Goal: Participate in discussion: Engage in conversation with other users on a specific topic

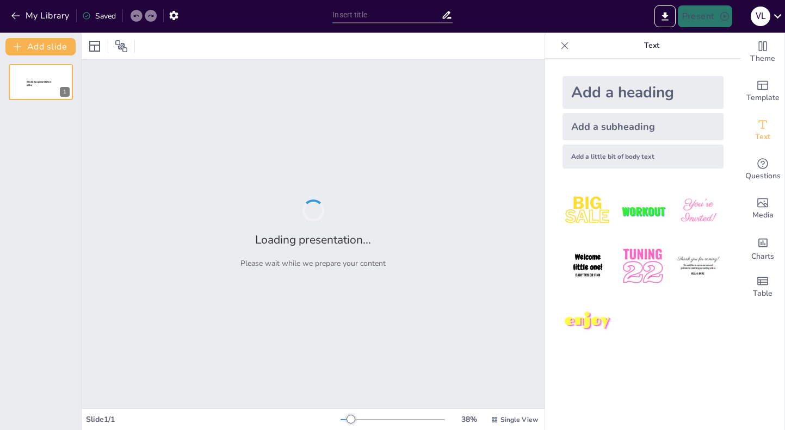
type input "A Arte da Comunicação: Combatendo Fake News com Simplicidade e Criatividade"
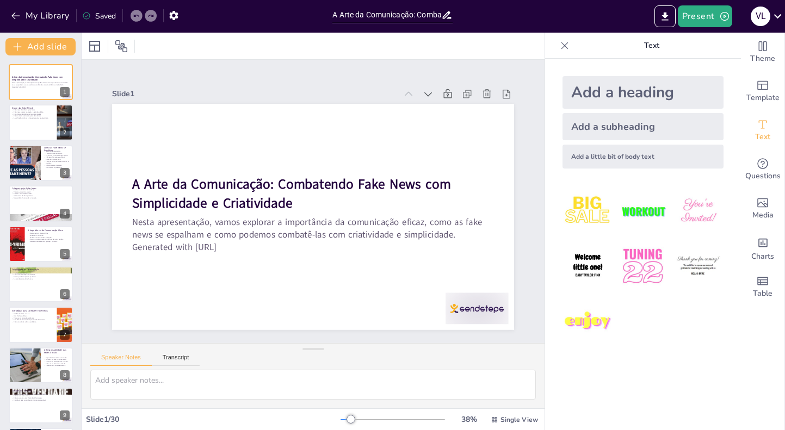
checkbox input "true"
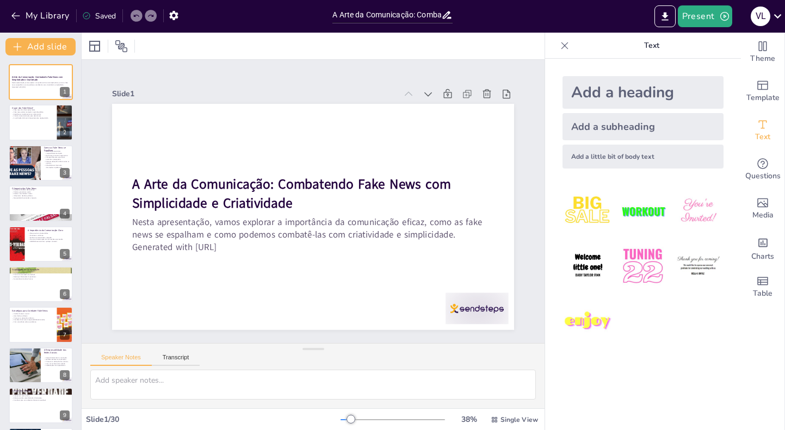
checkbox input "true"
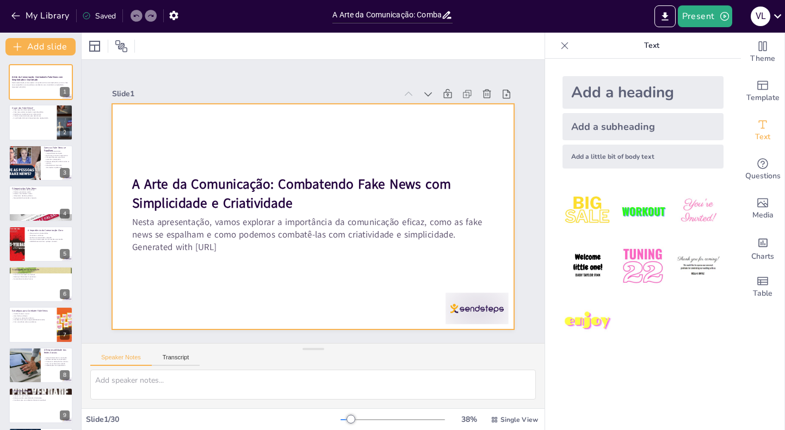
checkbox input "true"
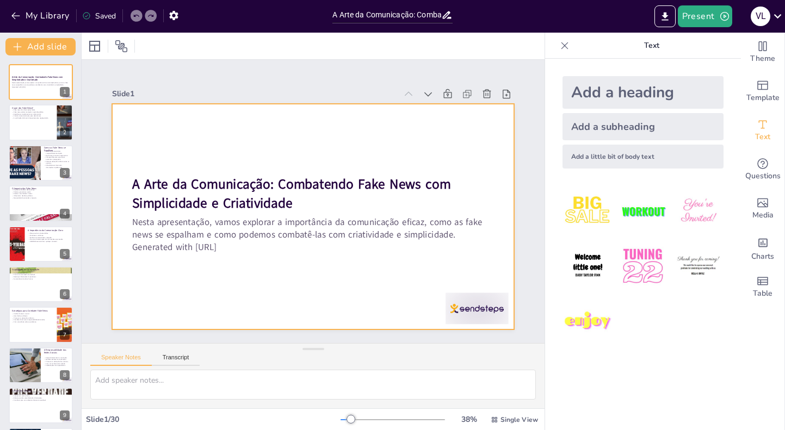
checkbox input "true"
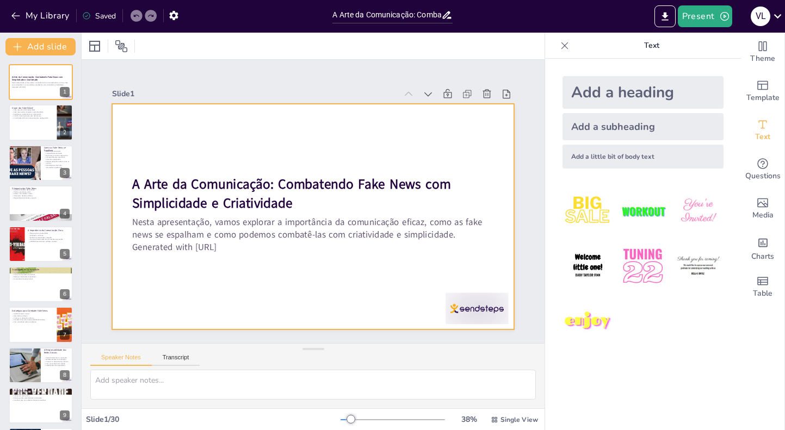
checkbox input "true"
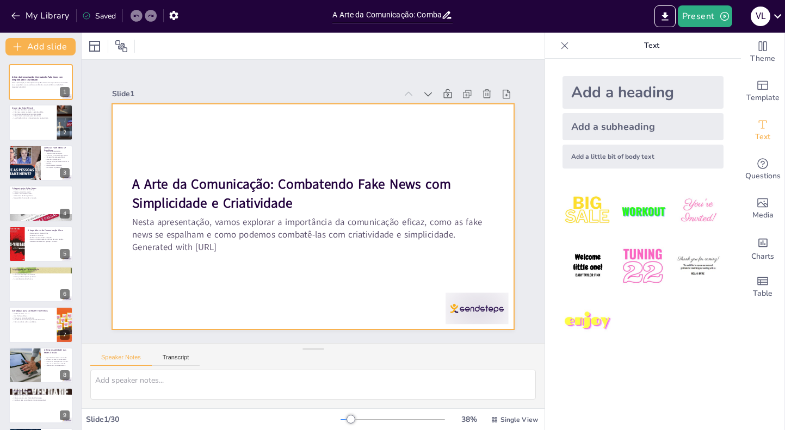
checkbox input "true"
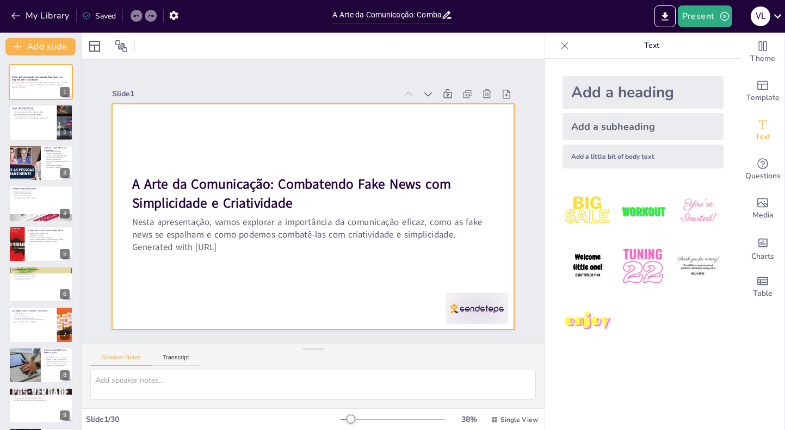
checkbox input "true"
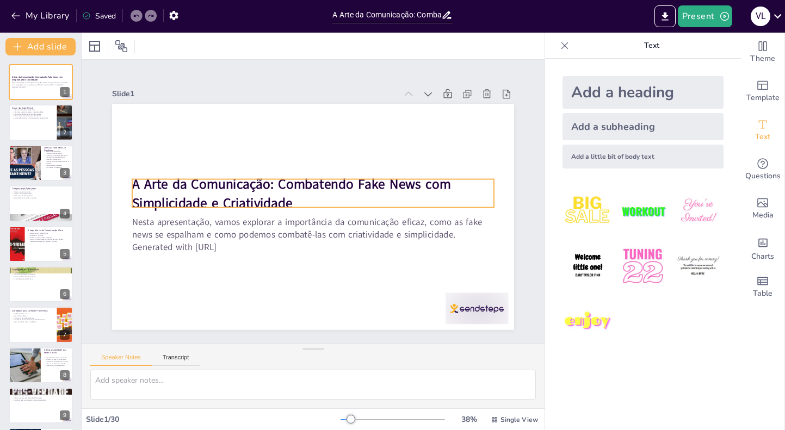
checkbox input "true"
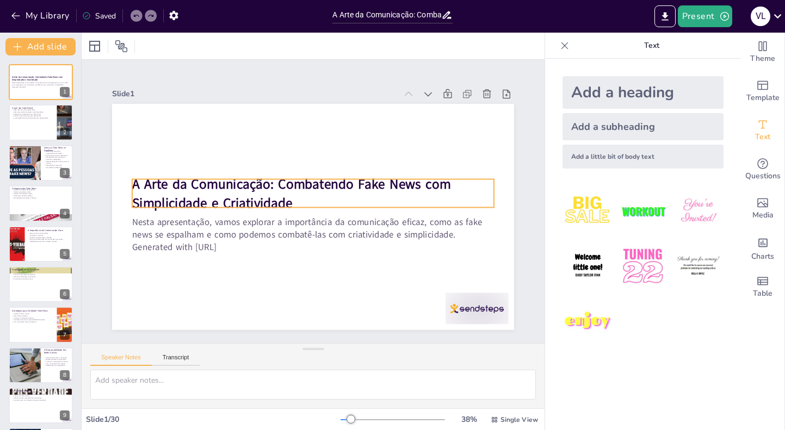
checkbox input "true"
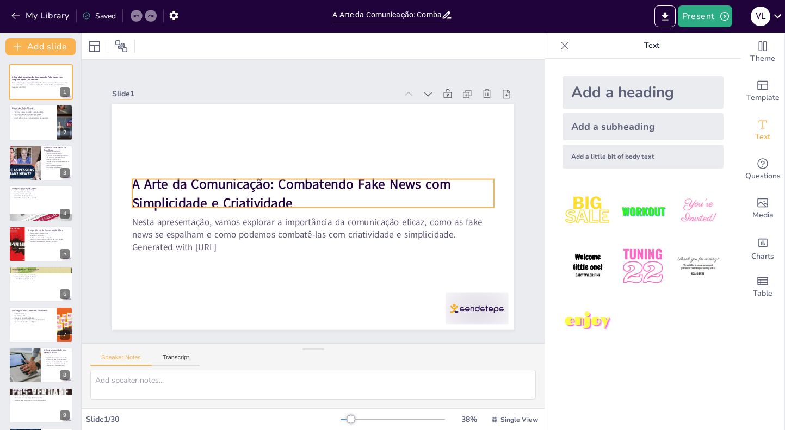
checkbox input "true"
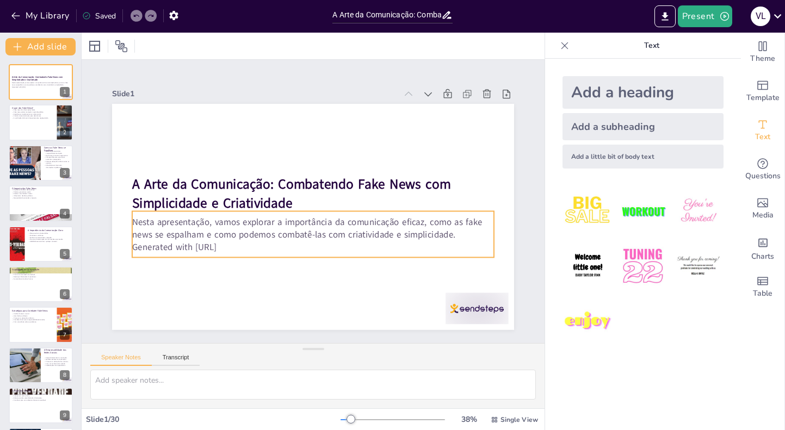
checkbox input "true"
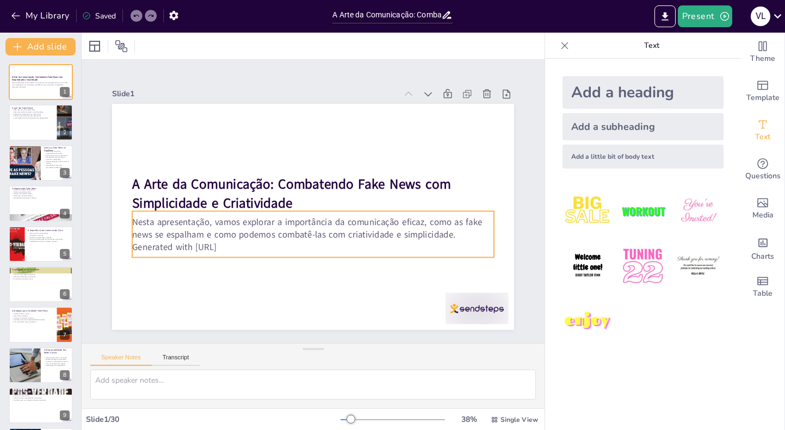
checkbox input "true"
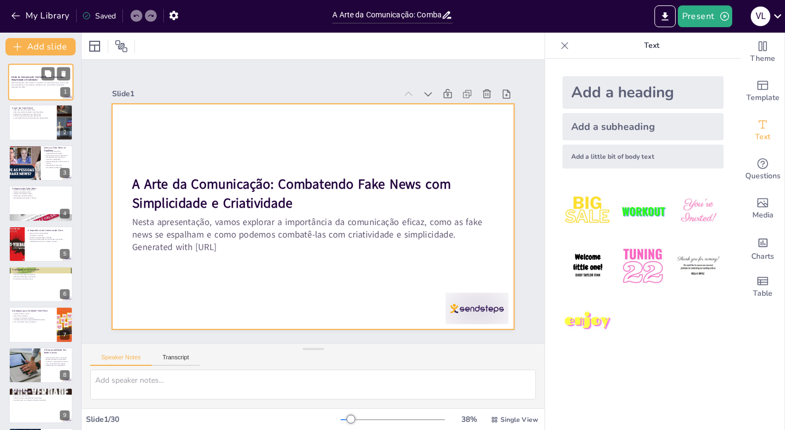
checkbox input "true"
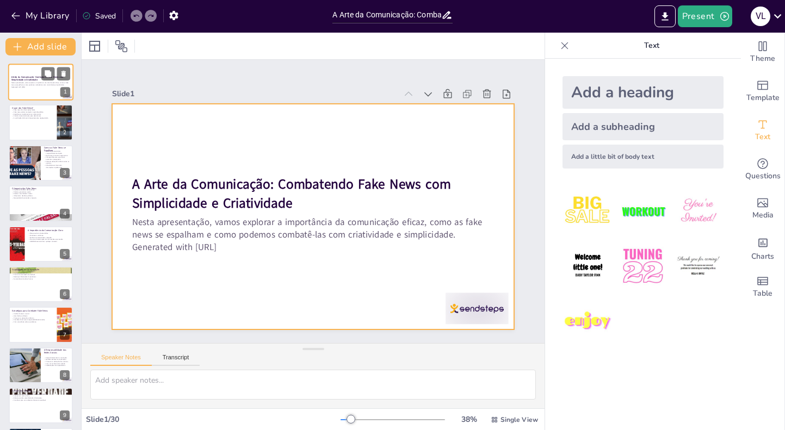
checkbox input "true"
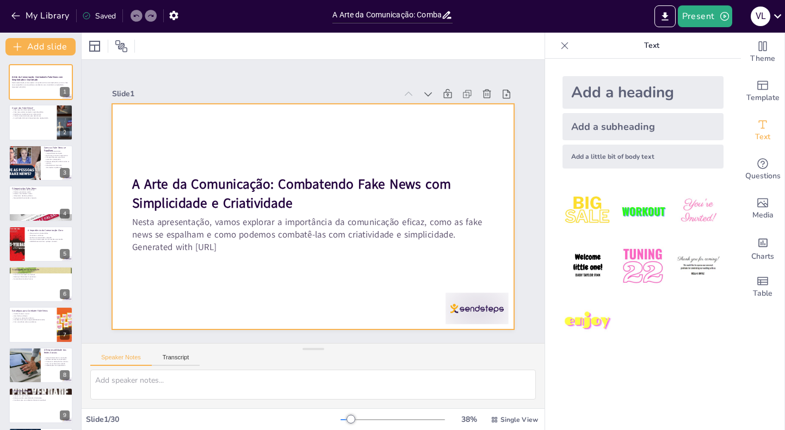
checkbox input "true"
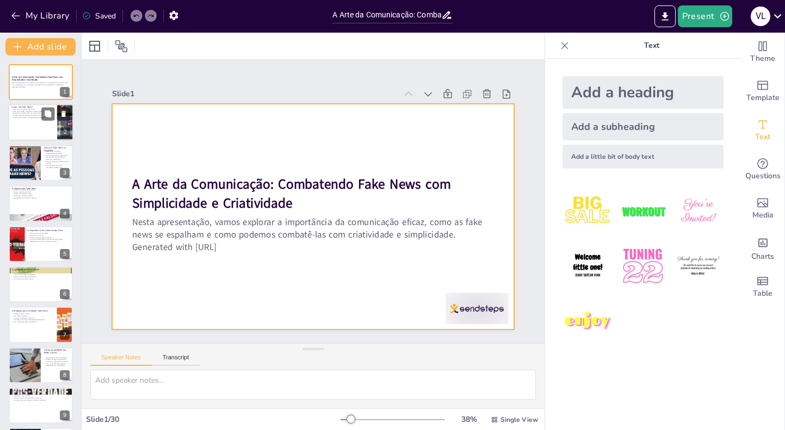
checkbox input "true"
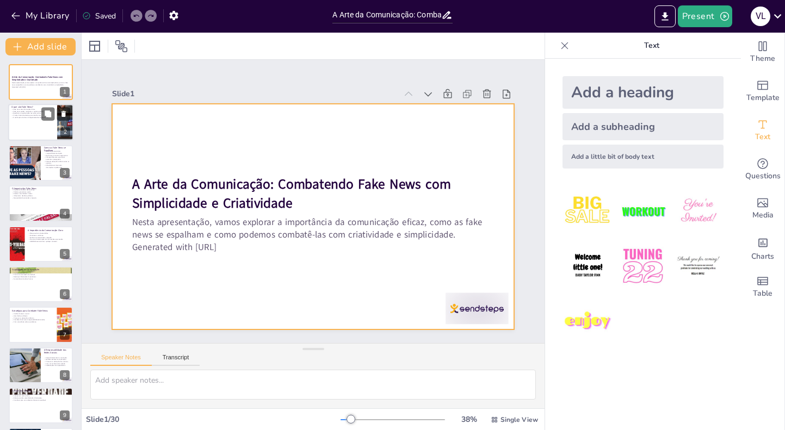
checkbox input "true"
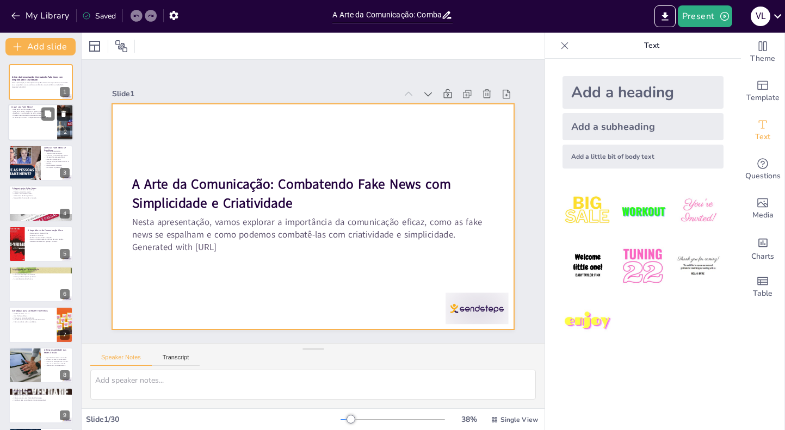
checkbox input "true"
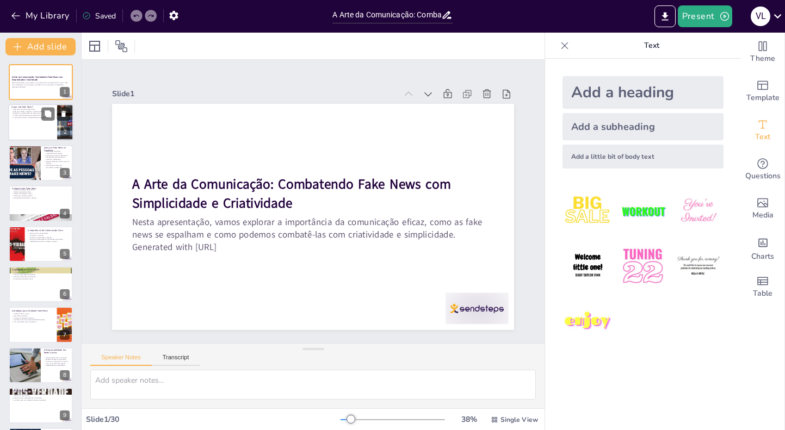
click at [33, 109] on p "Fake news são informações falsas." at bounding box center [32, 110] width 42 height 2
checkbox input "true"
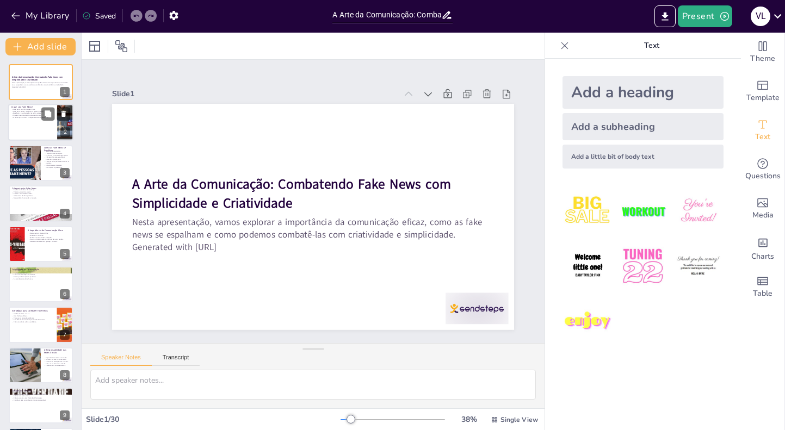
checkbox input "true"
type textarea "Fake news são um fenômeno crescente na era digital, onde a informação é dissemi…"
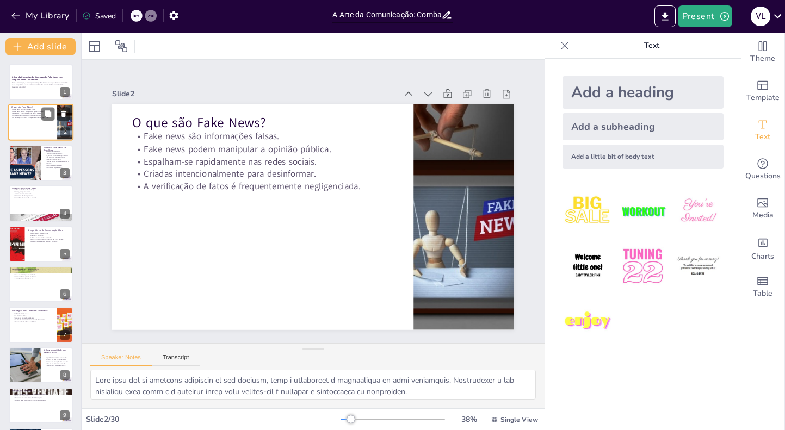
checkbox input "true"
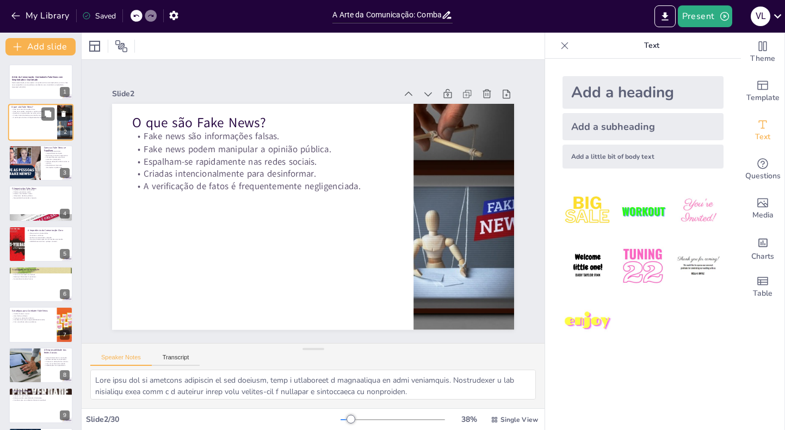
checkbox input "true"
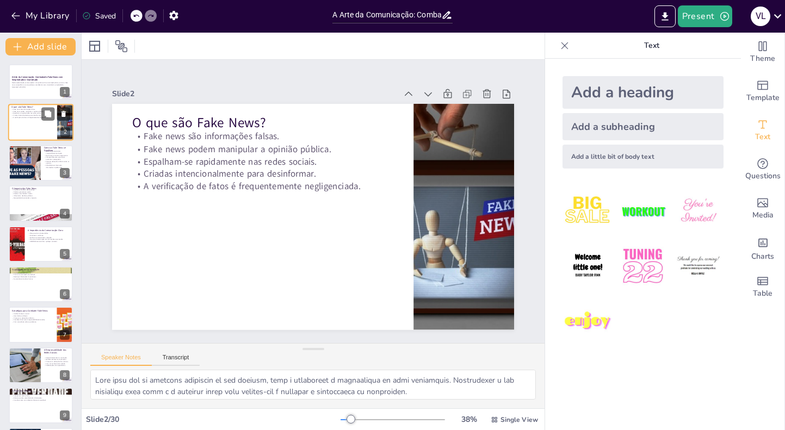
checkbox input "true"
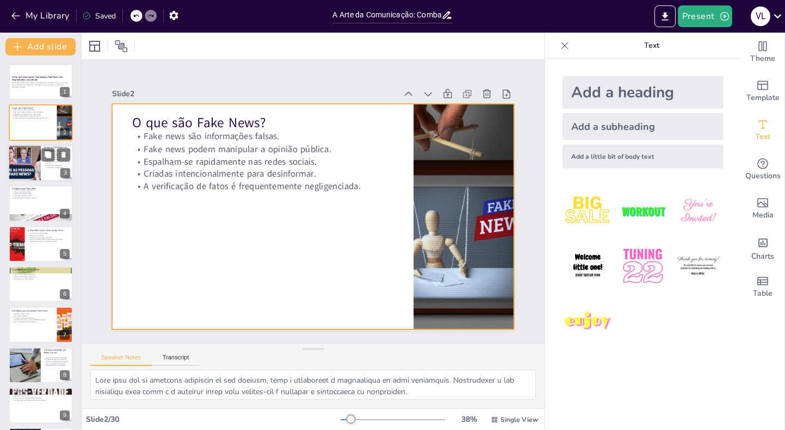
checkbox input "true"
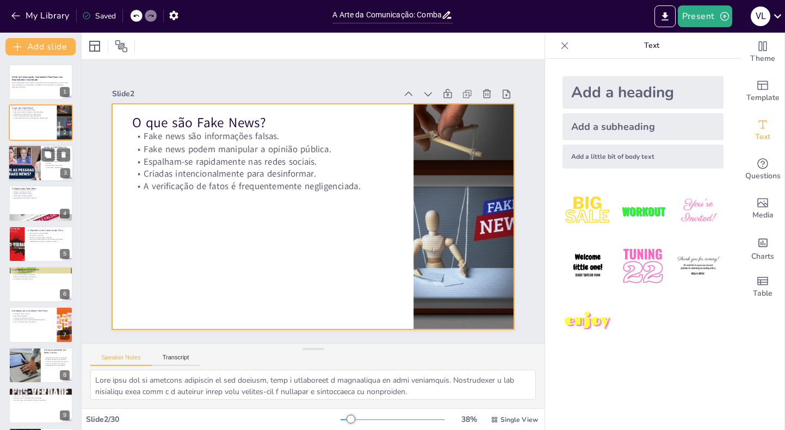
checkbox input "true"
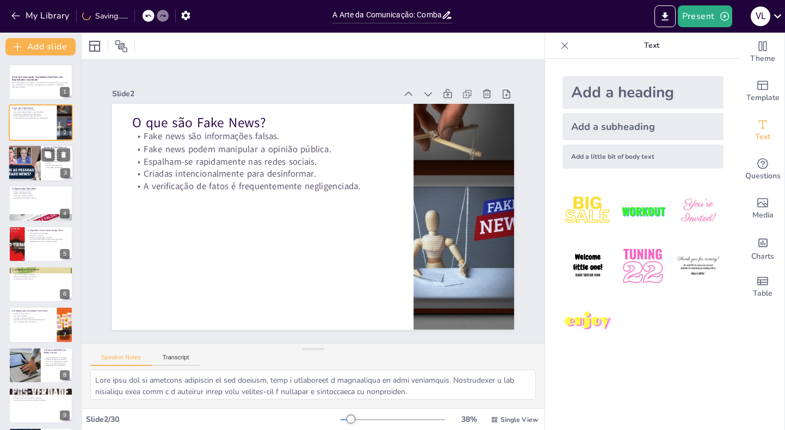
click at [28, 165] on div at bounding box center [24, 163] width 65 height 37
checkbox input "true"
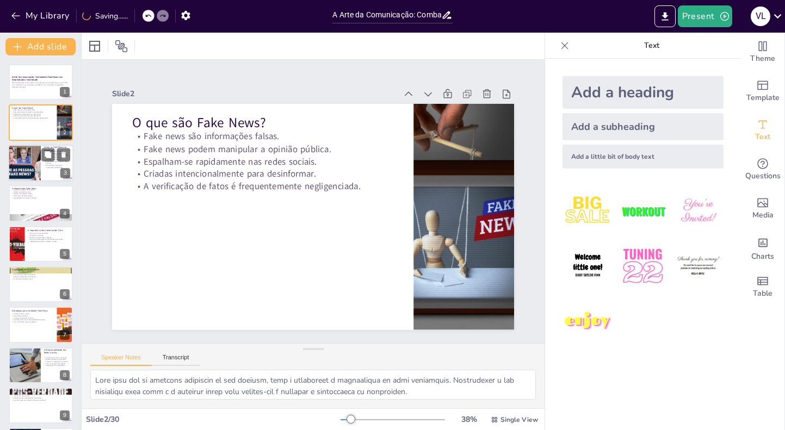
checkbox input "true"
type textarea "A velocidade com que as informações são compartilhadas nas redes sociais é alar…"
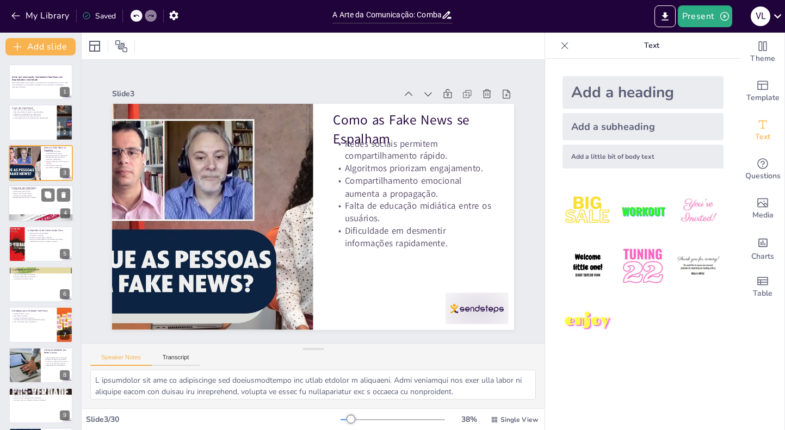
checkbox input "true"
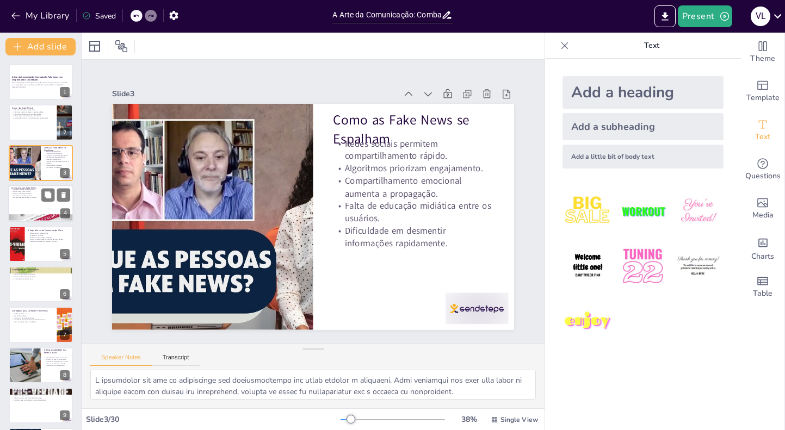
checkbox input "true"
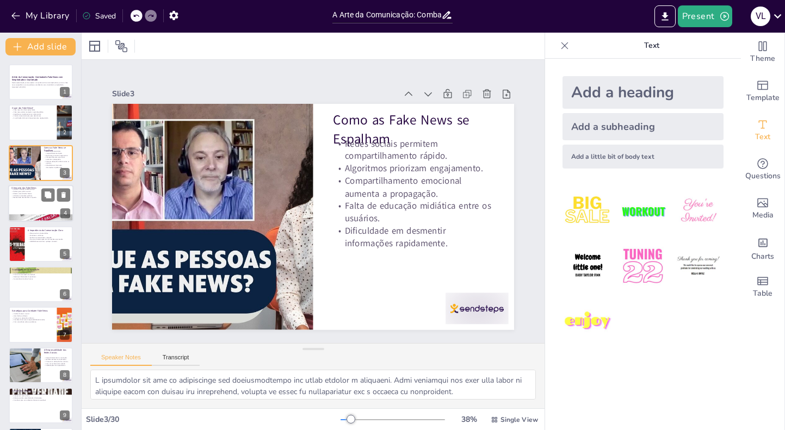
checkbox input "true"
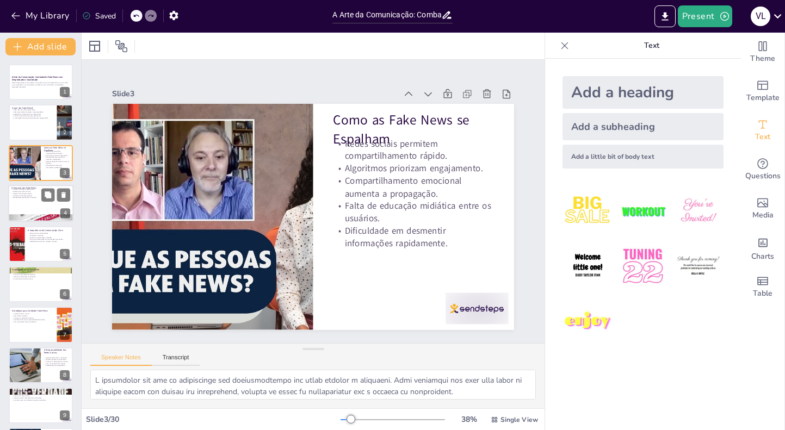
click at [32, 207] on div at bounding box center [40, 203] width 65 height 37
checkbox input "true"
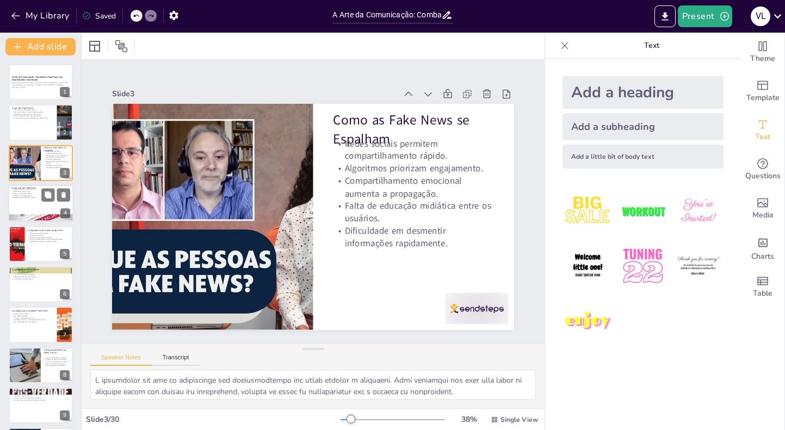
checkbox input "true"
type textarea "A confusão gerada por fake news pode levar as pessoas a duvidarem de informaçõe…"
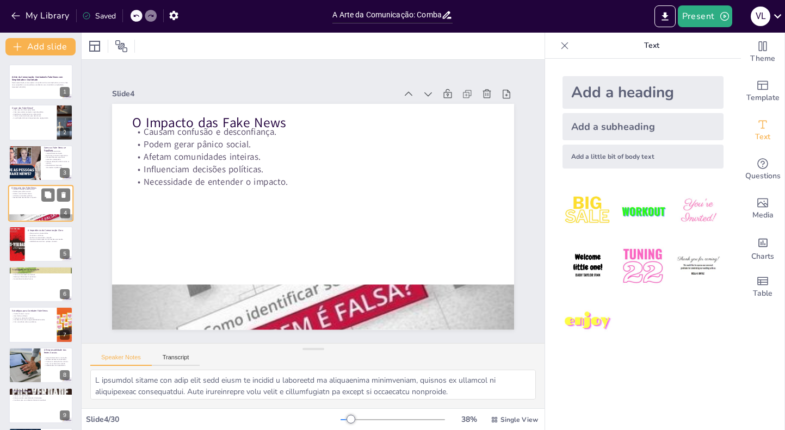
checkbox input "true"
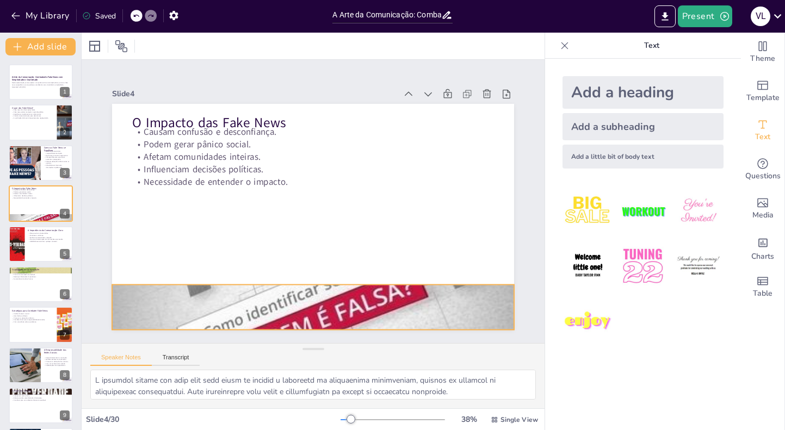
checkbox input "true"
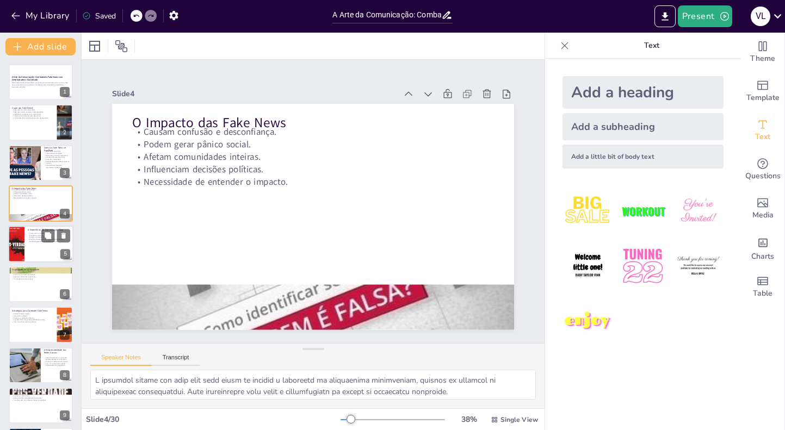
checkbox input "true"
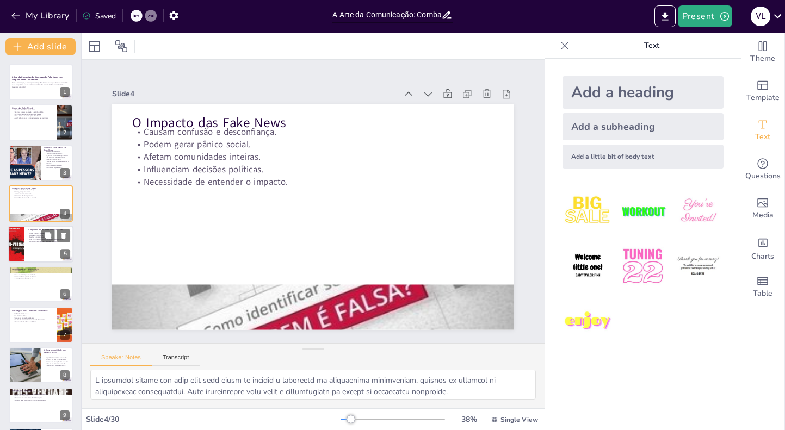
checkbox input "true"
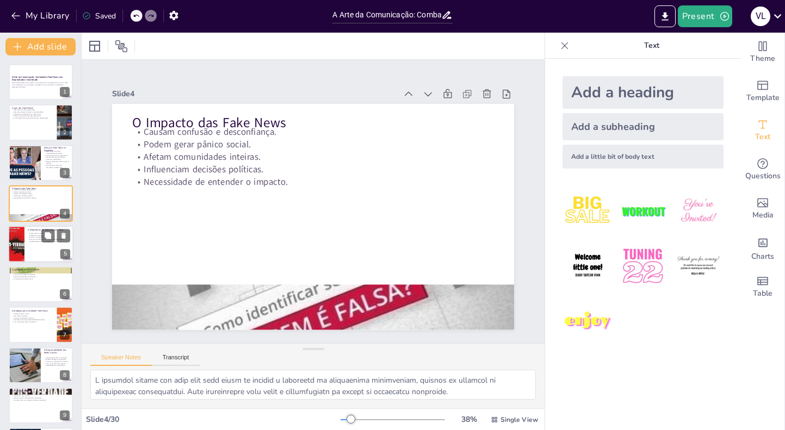
checkbox input "true"
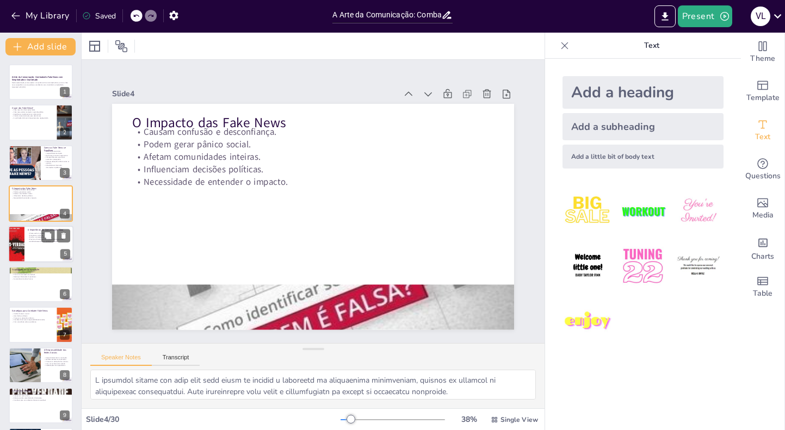
checkbox input "true"
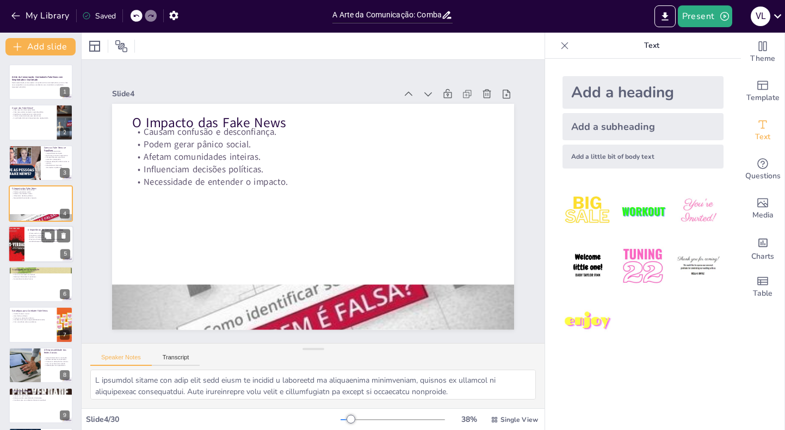
checkbox input "true"
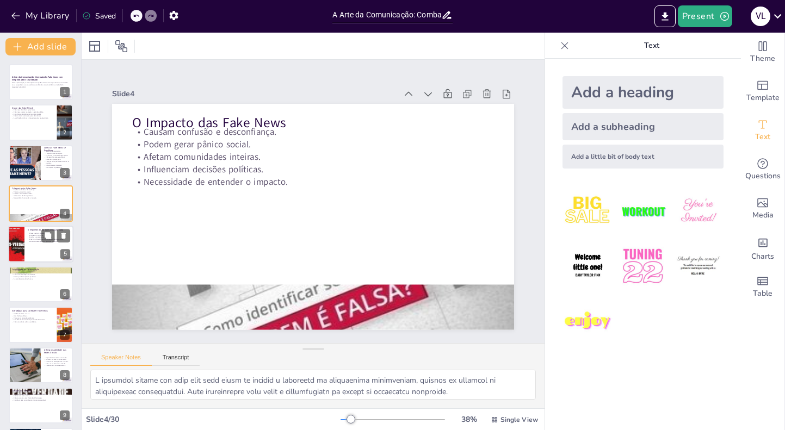
checkbox input "true"
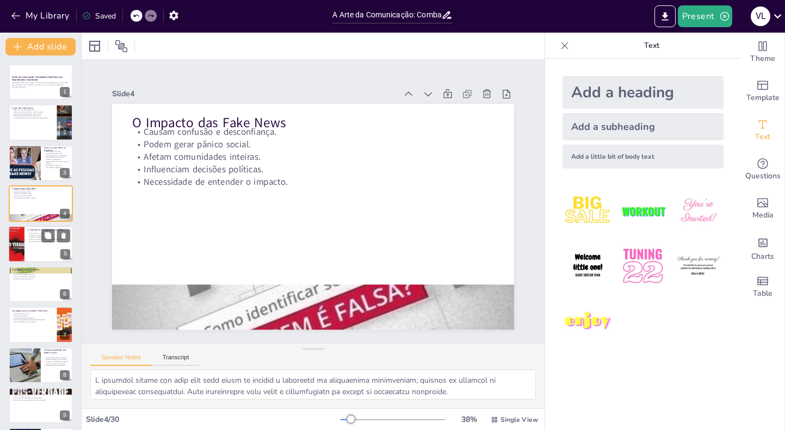
click at [34, 238] on p "Facilita a compreensão e retenção." at bounding box center [49, 237] width 42 height 2
checkbox input "true"
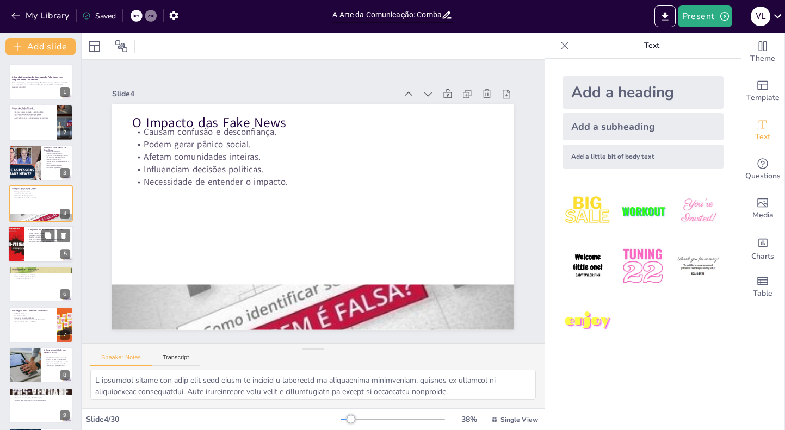
checkbox input "true"
type textarea "A clareza na comunicação é vital para evitar mal-entendidos que podem levar a e…"
checkbox input "true"
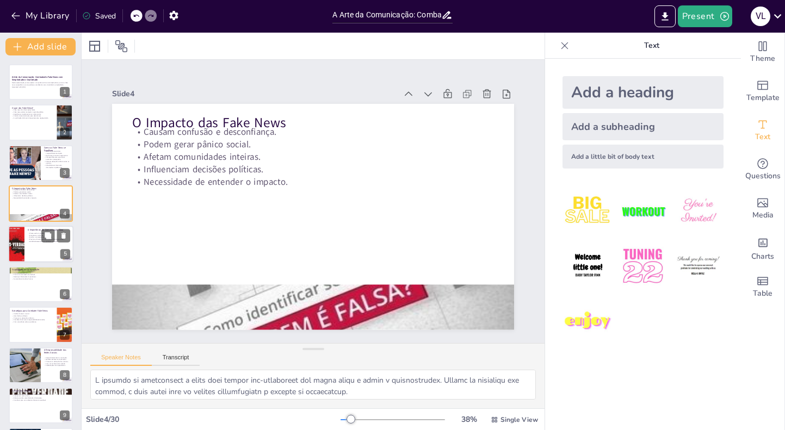
checkbox input "true"
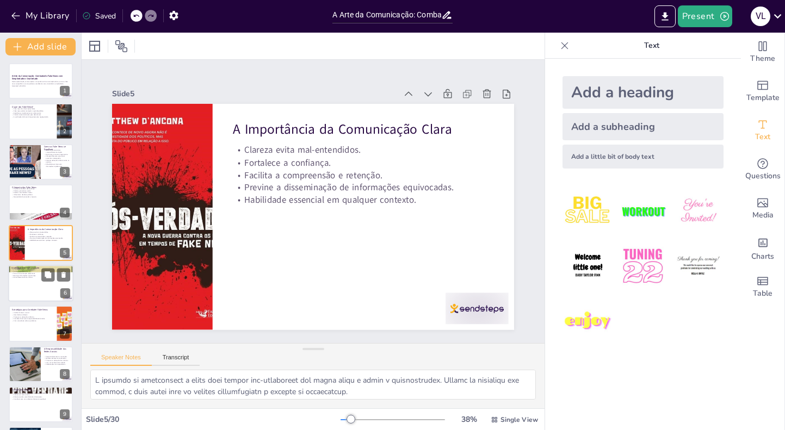
click at [35, 282] on div at bounding box center [40, 283] width 65 height 37
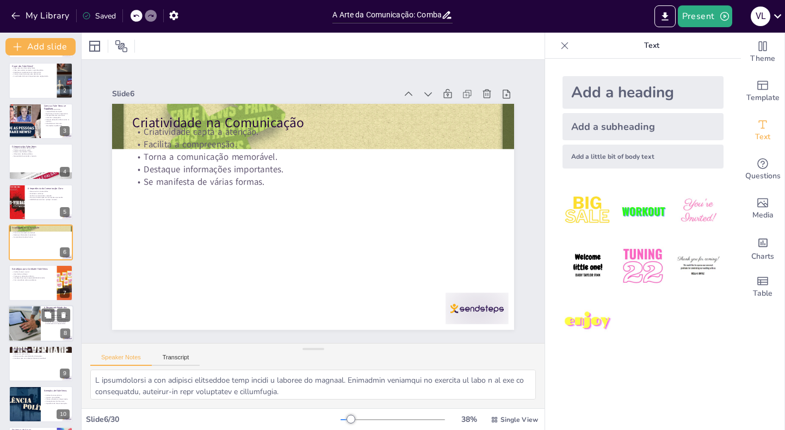
click at [32, 323] on div at bounding box center [24, 323] width 55 height 37
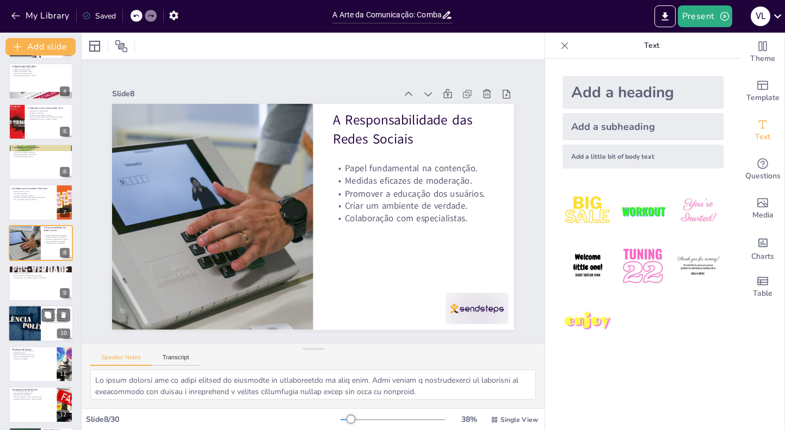
click at [29, 331] on div at bounding box center [24, 324] width 77 height 37
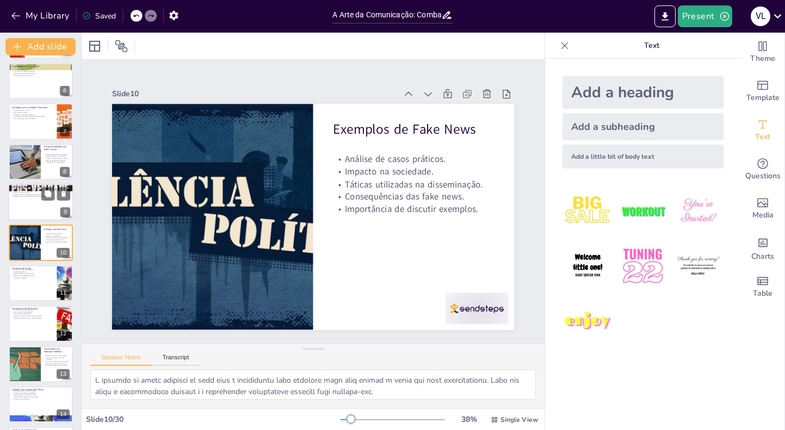
click at [15, 213] on div at bounding box center [40, 202] width 65 height 37
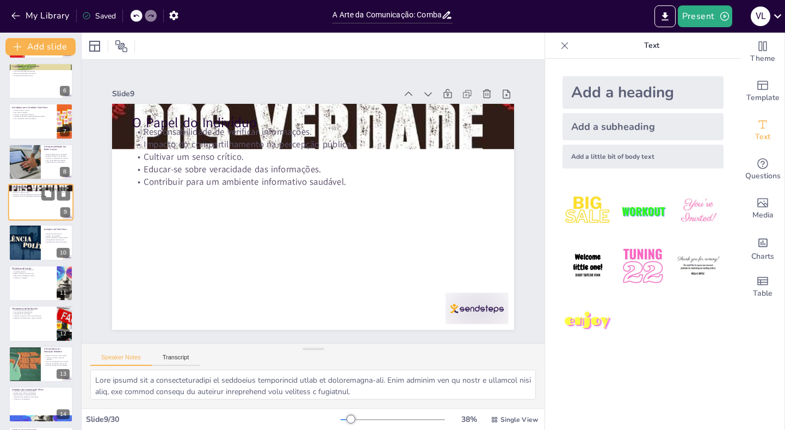
scroll to position [163, 0]
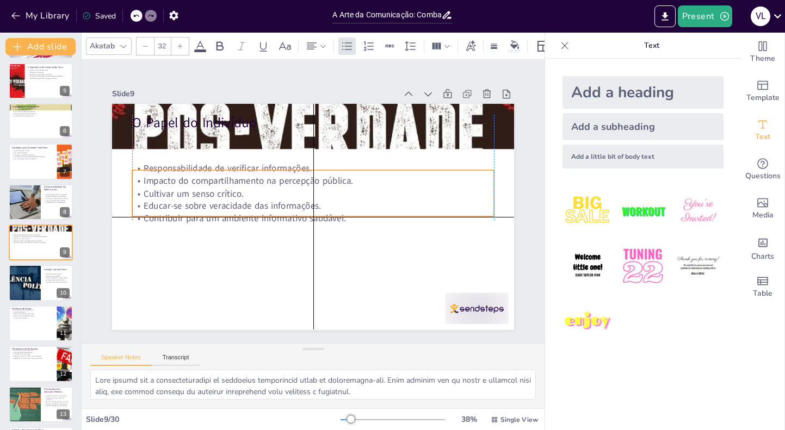
drag, startPoint x: 202, startPoint y: 146, endPoint x: 202, endPoint y: 202, distance: 56.0
click at [202, 187] on p "Impacto do compartilhamento na percepção pública." at bounding box center [313, 181] width 362 height 13
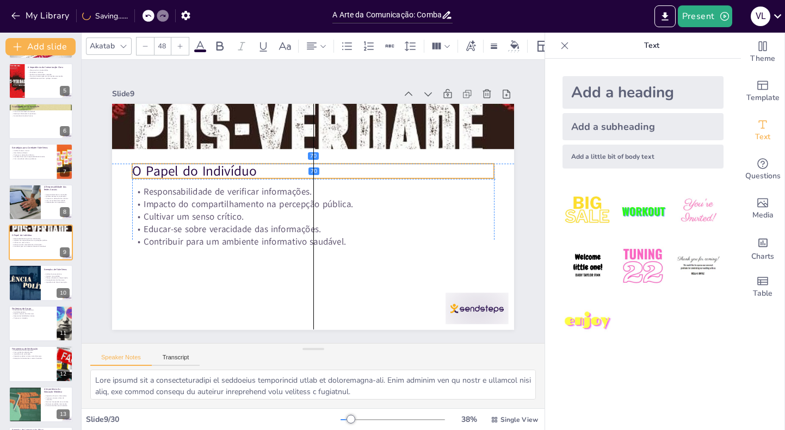
drag, startPoint x: 195, startPoint y: 126, endPoint x: 197, endPoint y: 178, distance: 52.3
click at [197, 178] on p "O Papel do Indivíduo" at bounding box center [316, 171] width 362 height 57
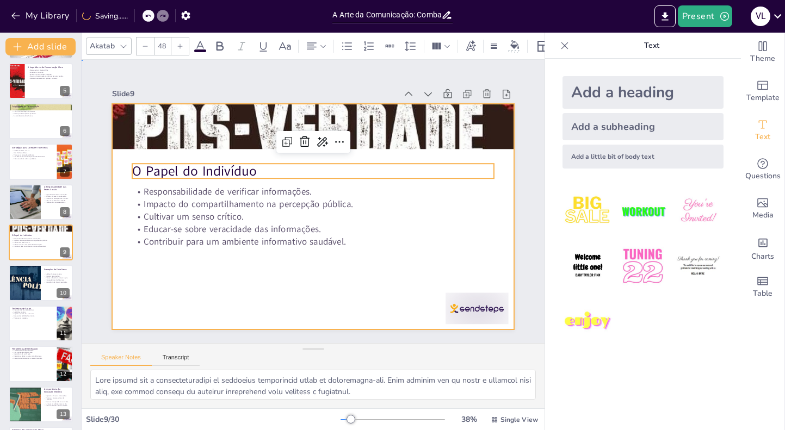
click at [195, 283] on div at bounding box center [313, 217] width 402 height 226
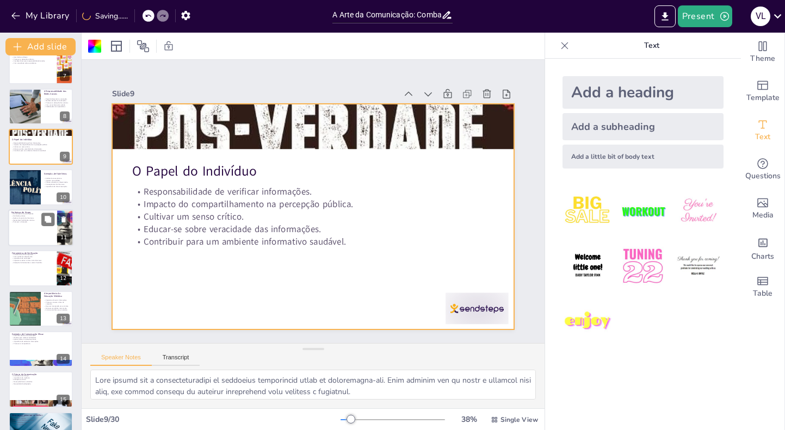
click at [42, 227] on div at bounding box center [40, 227] width 65 height 37
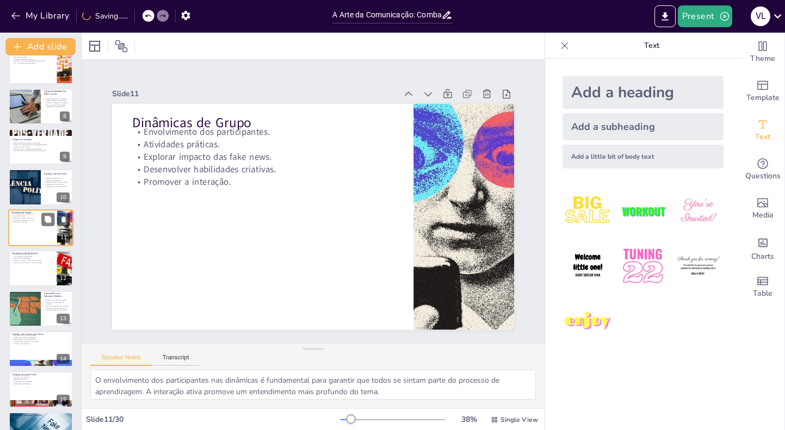
scroll to position [244, 0]
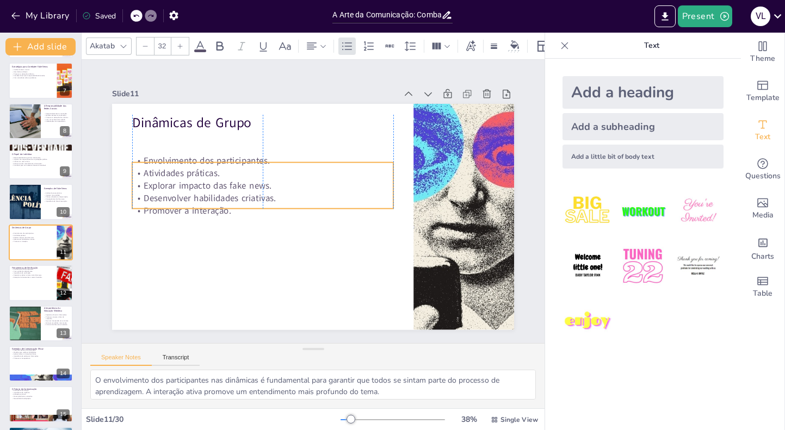
drag, startPoint x: 187, startPoint y: 158, endPoint x: 187, endPoint y: 187, distance: 28.8
click at [187, 187] on p "Explorar impacto das fake news." at bounding box center [264, 181] width 261 height 40
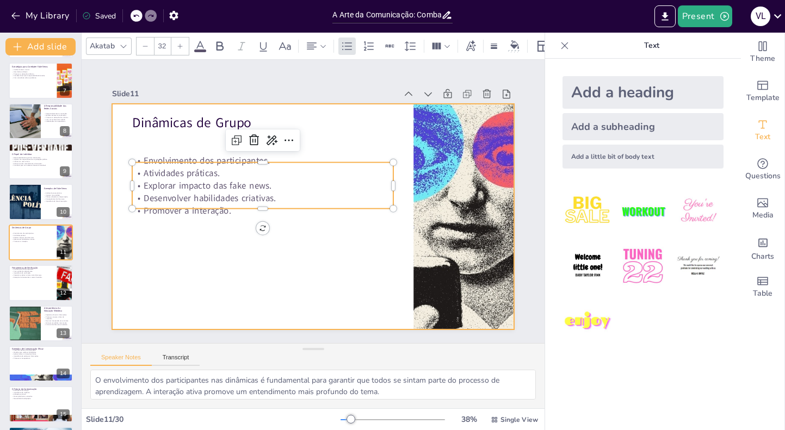
click at [213, 140] on div "Slide 1 A Arte da Comunicação: Combatendo Fake News com Simplicidade e Criativi…" at bounding box center [313, 201] width 490 height 330
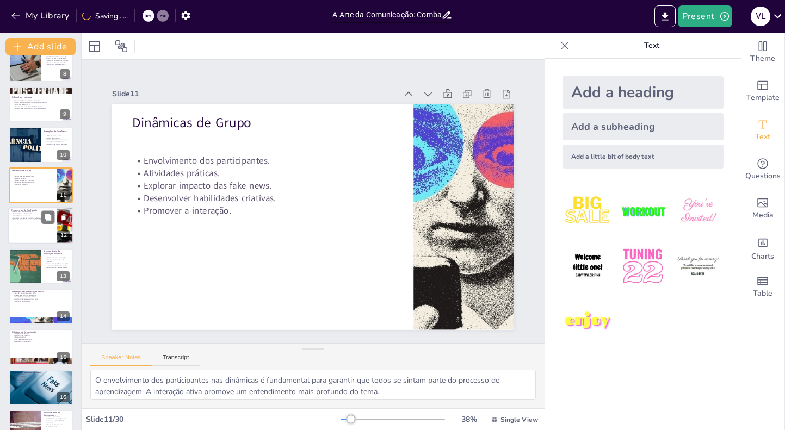
click at [37, 231] on div at bounding box center [40, 225] width 65 height 37
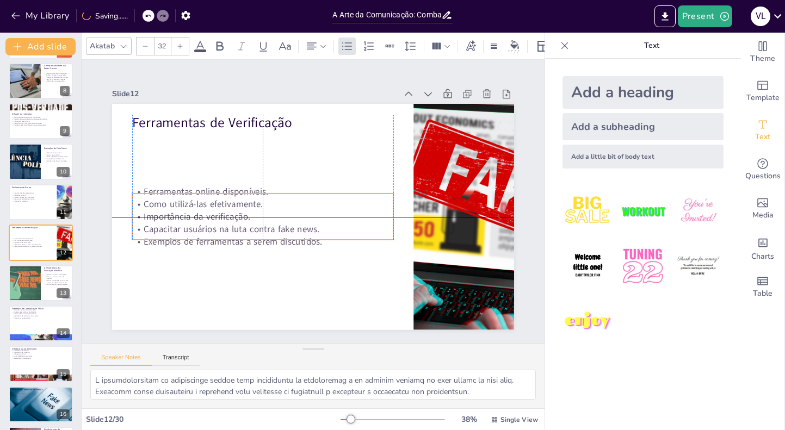
drag, startPoint x: 220, startPoint y: 140, endPoint x: 219, endPoint y: 199, distance: 59.3
click at [219, 200] on p "Como utilizá-las efetivamente." at bounding box center [262, 204] width 261 height 13
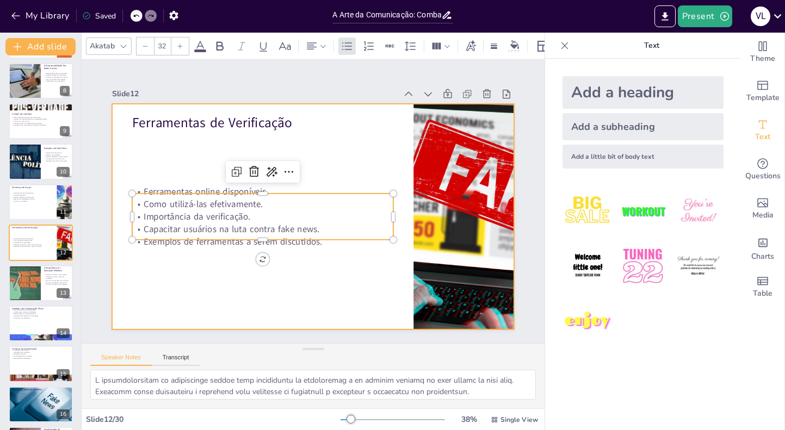
click at [202, 158] on div at bounding box center [311, 216] width 423 height 267
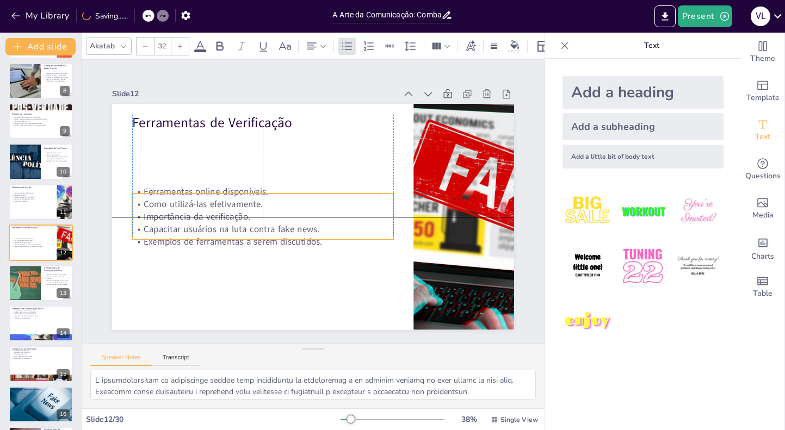
drag, startPoint x: 176, startPoint y: 217, endPoint x: 176, endPoint y: 196, distance: 20.7
click at [176, 211] on p "Importância da verificação." at bounding box center [262, 217] width 261 height 13
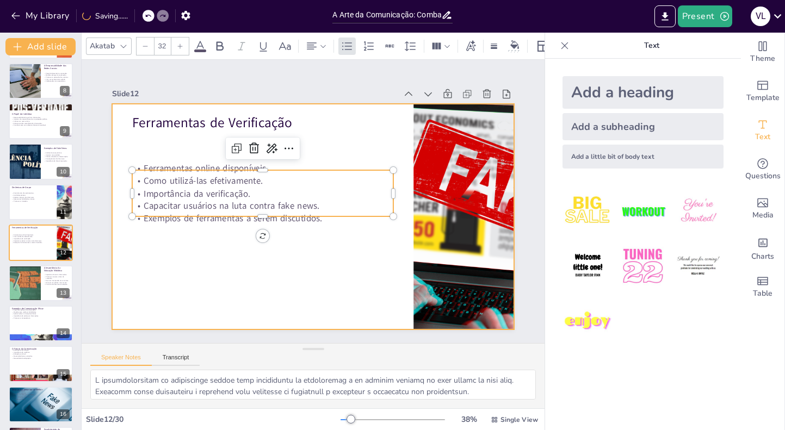
click at [175, 256] on div at bounding box center [311, 216] width 423 height 267
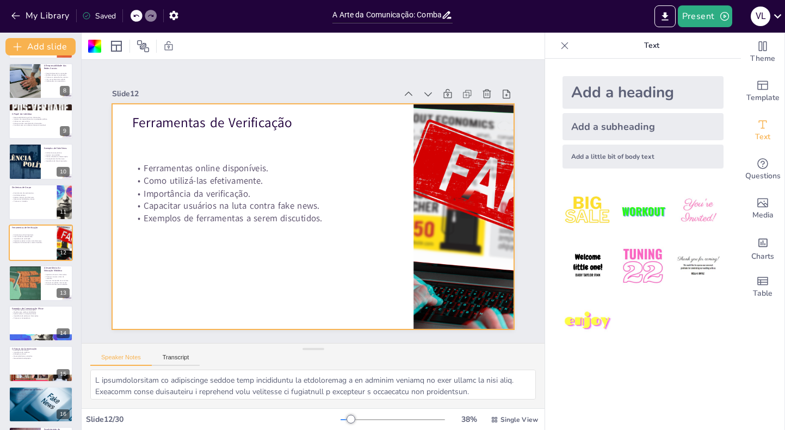
scroll to position [34, 0]
click at [44, 265] on div "A Importância da Educação Midiática Capacita a discernir informações. Promove c…" at bounding box center [40, 265] width 65 height 0
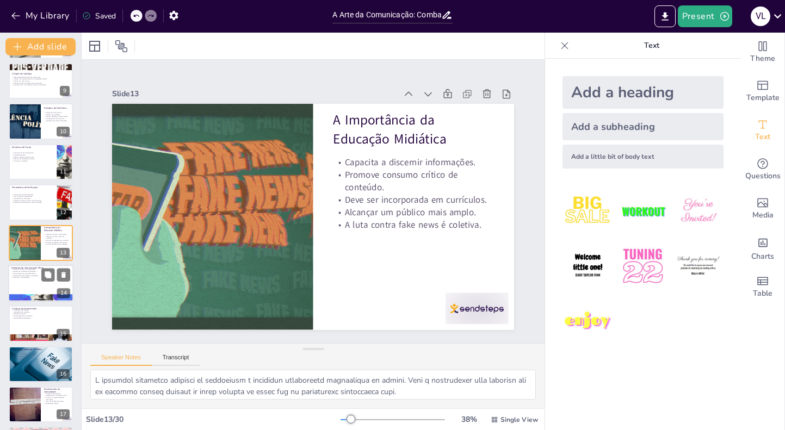
click at [35, 286] on div at bounding box center [40, 283] width 65 height 37
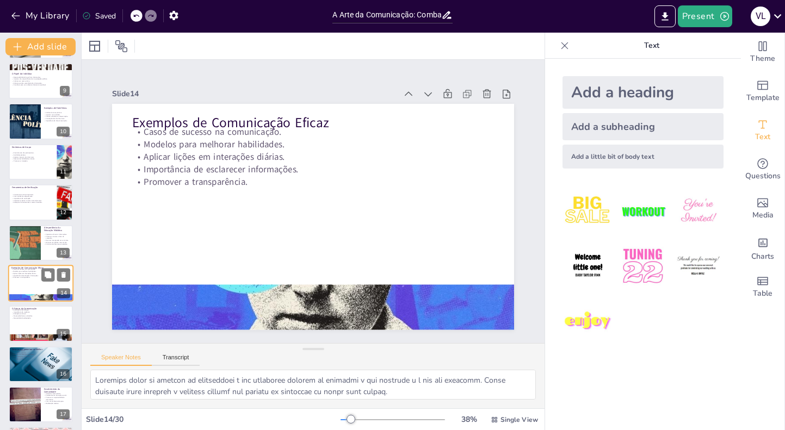
scroll to position [366, 0]
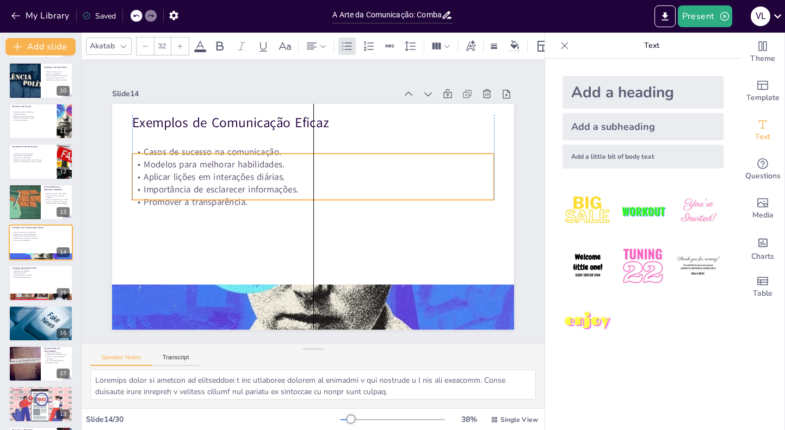
drag, startPoint x: 229, startPoint y: 159, endPoint x: 226, endPoint y: 185, distance: 26.3
click at [227, 186] on p "Aplicar lições em interações diárias." at bounding box center [318, 178] width 356 height 88
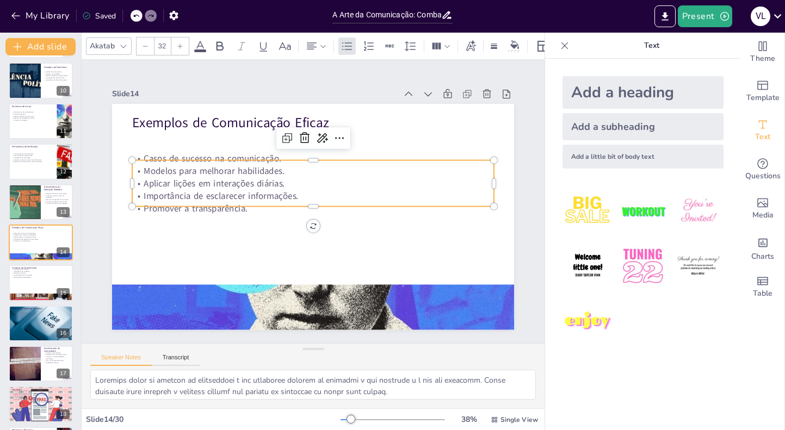
click at [170, 240] on div "Slide 1 A Arte da Comunicação: Combatendo Fake News com Simplicidade e Criativi…" at bounding box center [313, 201] width 463 height 283
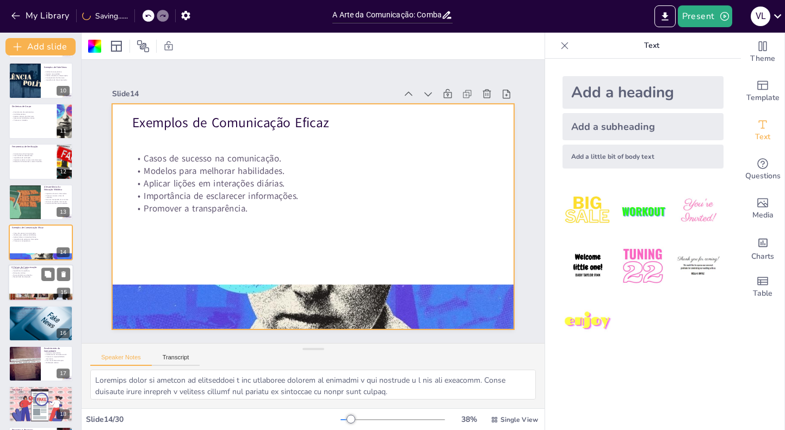
click at [33, 285] on div at bounding box center [40, 283] width 65 height 37
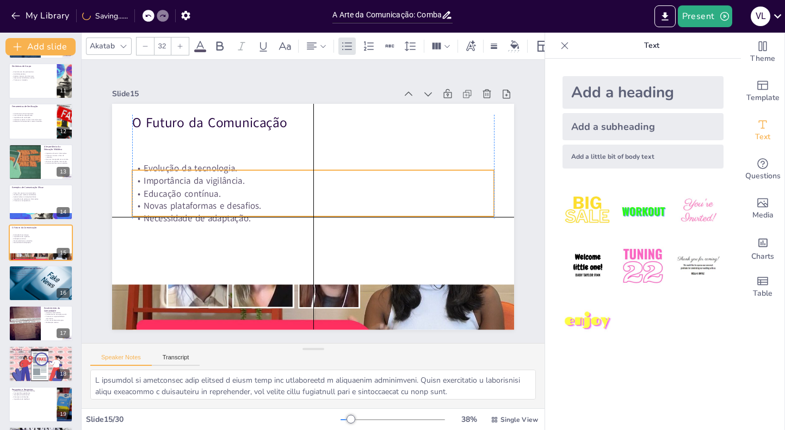
drag, startPoint x: 170, startPoint y: 164, endPoint x: 170, endPoint y: 202, distance: 38.6
click at [170, 202] on p "Novas plataformas e desafios." at bounding box center [313, 206] width 362 height 13
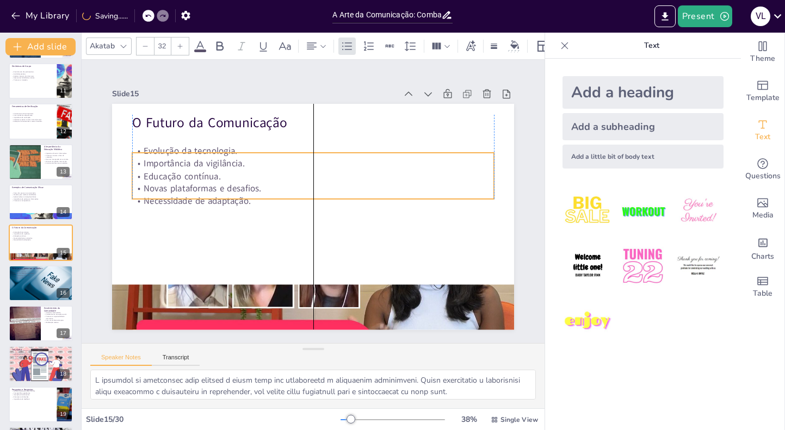
drag, startPoint x: 171, startPoint y: 190, endPoint x: 172, endPoint y: 173, distance: 17.4
click at [172, 173] on p "Educação contínua." at bounding box center [318, 177] width 356 height 88
click at [161, 206] on p "Necessidade de adaptação." at bounding box center [313, 201] width 361 height 50
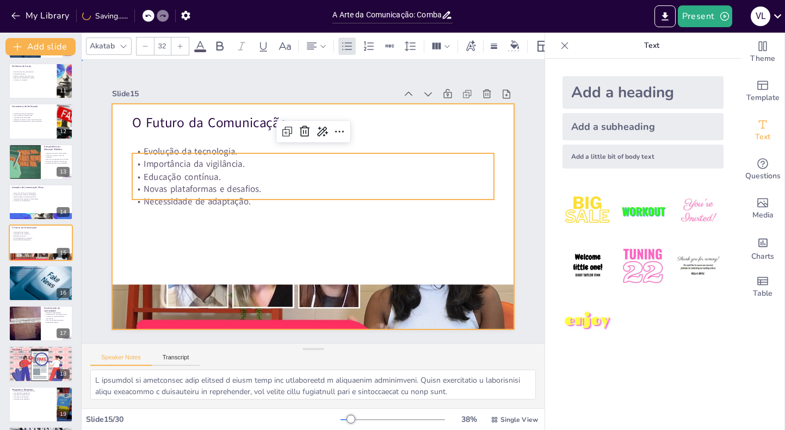
click at [153, 236] on div at bounding box center [313, 217] width 402 height 226
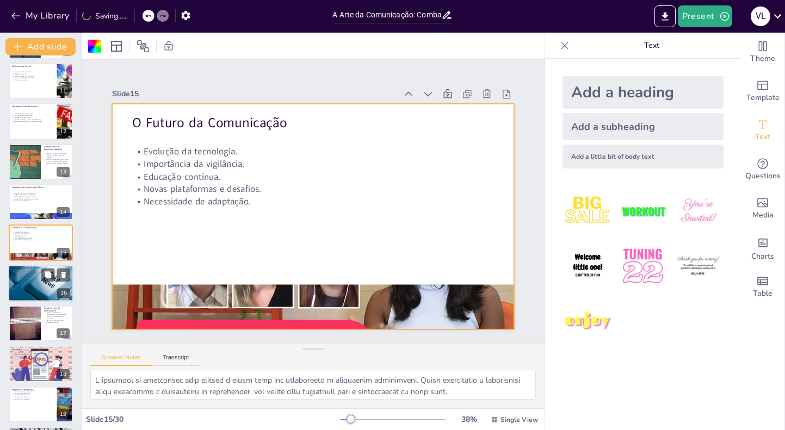
click at [31, 289] on div at bounding box center [41, 283] width 77 height 37
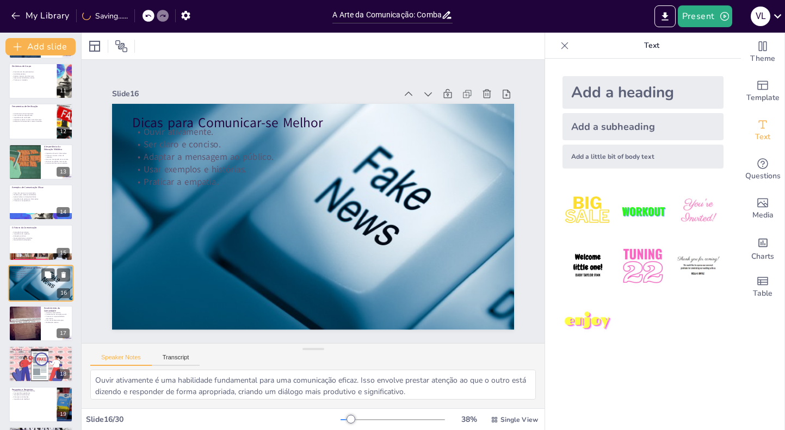
scroll to position [446, 0]
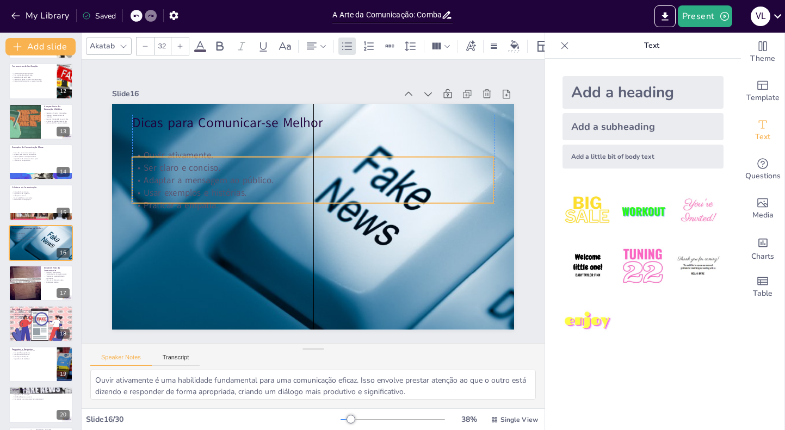
drag, startPoint x: 181, startPoint y: 171, endPoint x: 180, endPoint y: 196, distance: 24.5
click at [181, 187] on p "Adaptar a mensagem ao público." at bounding box center [313, 180] width 362 height 13
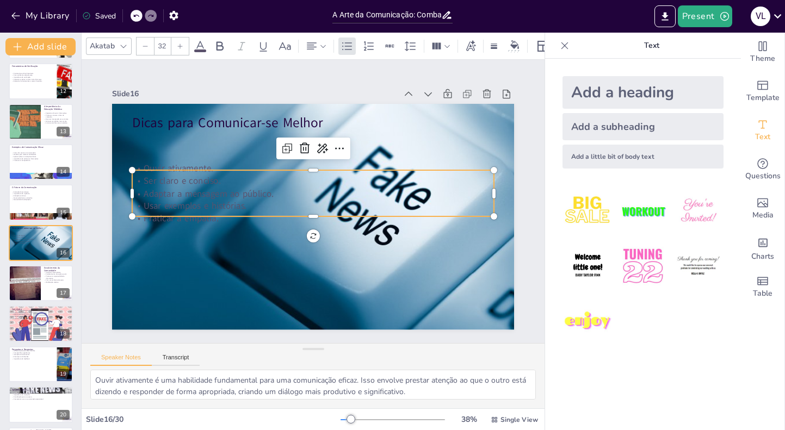
click at [202, 44] on icon at bounding box center [200, 46] width 13 height 13
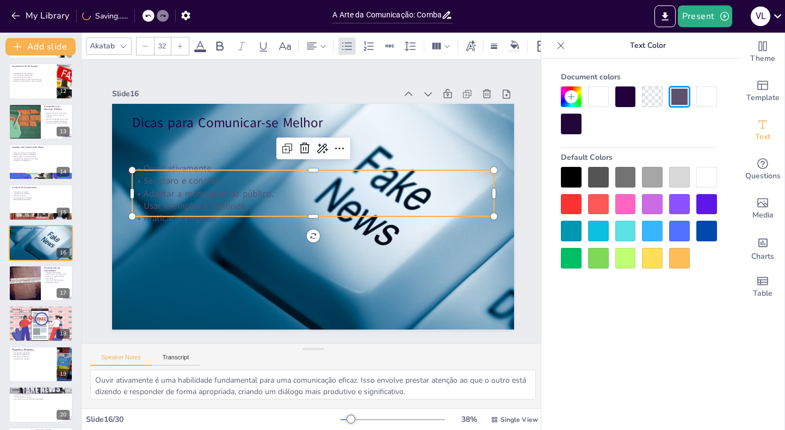
click at [199, 44] on icon at bounding box center [200, 46] width 10 height 10
click at [569, 180] on div at bounding box center [571, 177] width 21 height 21
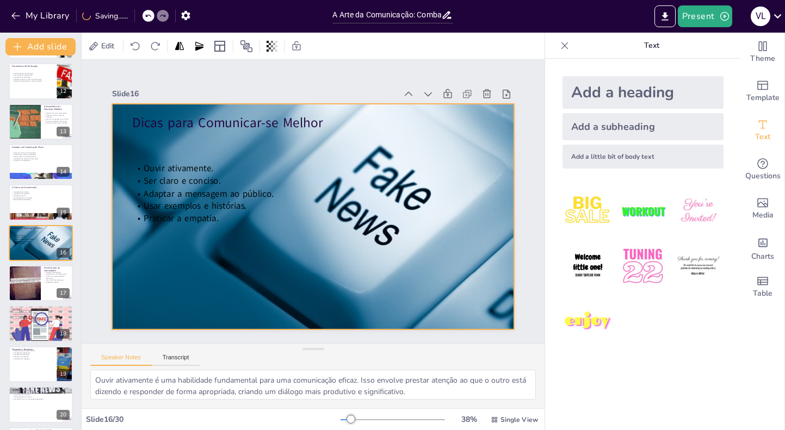
click at [277, 236] on div at bounding box center [311, 216] width 491 height 274
click at [34, 286] on div at bounding box center [24, 283] width 65 height 37
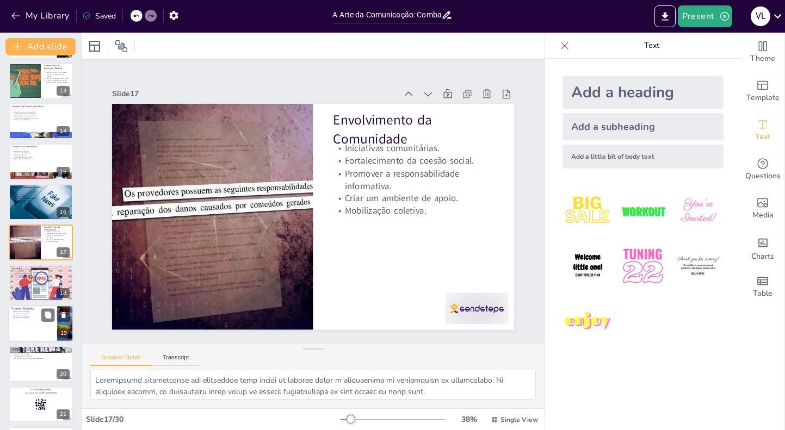
click at [32, 333] on div at bounding box center [40, 323] width 65 height 37
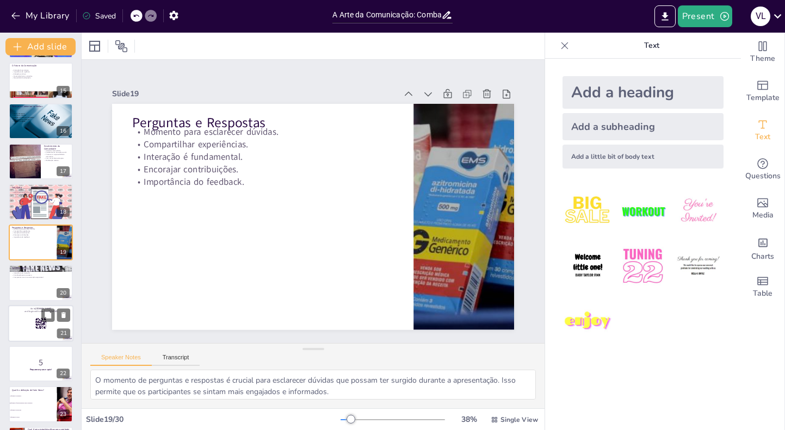
scroll to position [614, 0]
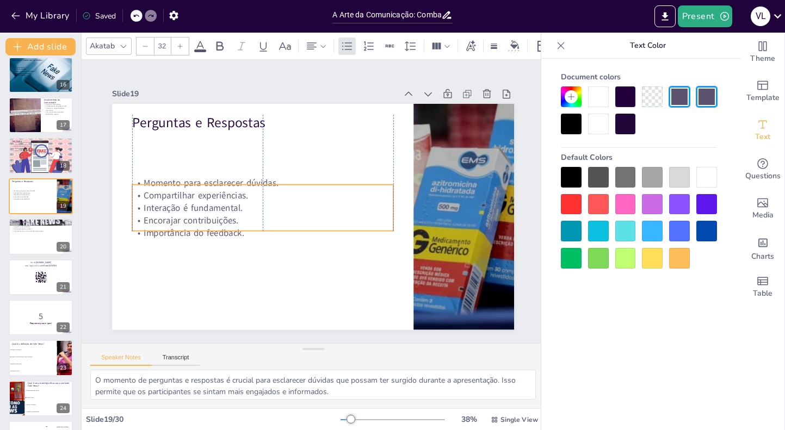
drag, startPoint x: 184, startPoint y: 170, endPoint x: 183, endPoint y: 223, distance: 52.8
click at [184, 223] on p "Encorajar contribuições." at bounding box center [262, 220] width 261 height 13
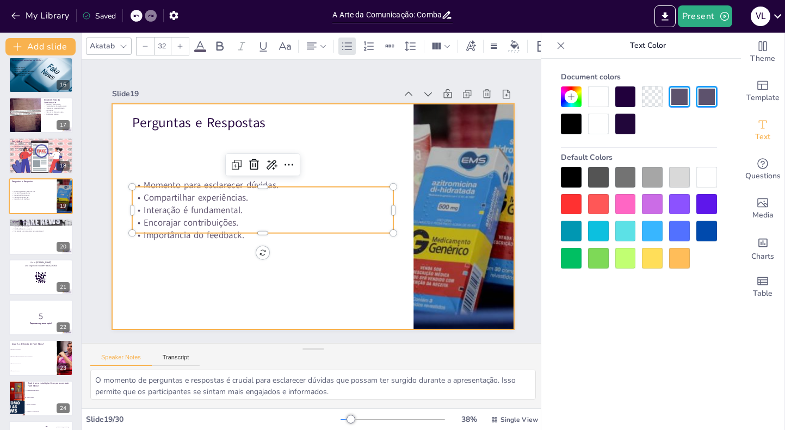
click at [164, 268] on div at bounding box center [313, 217] width 402 height 226
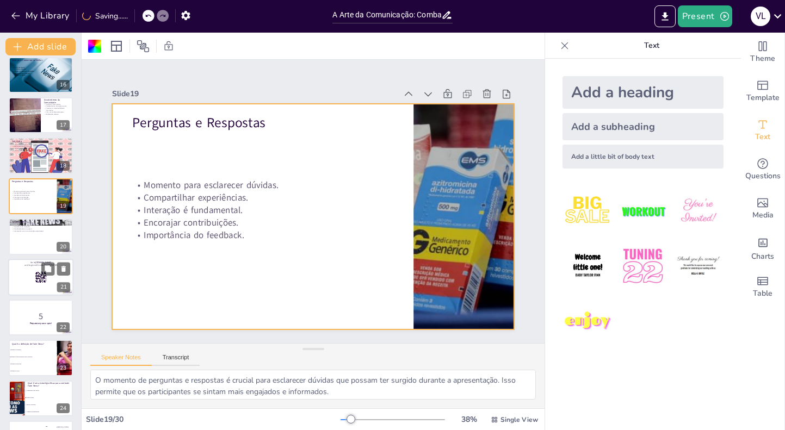
click at [24, 282] on div at bounding box center [40, 277] width 65 height 37
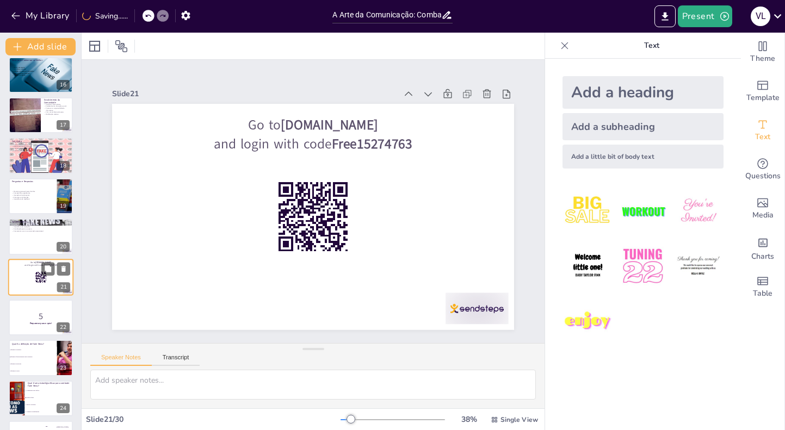
scroll to position [649, 0]
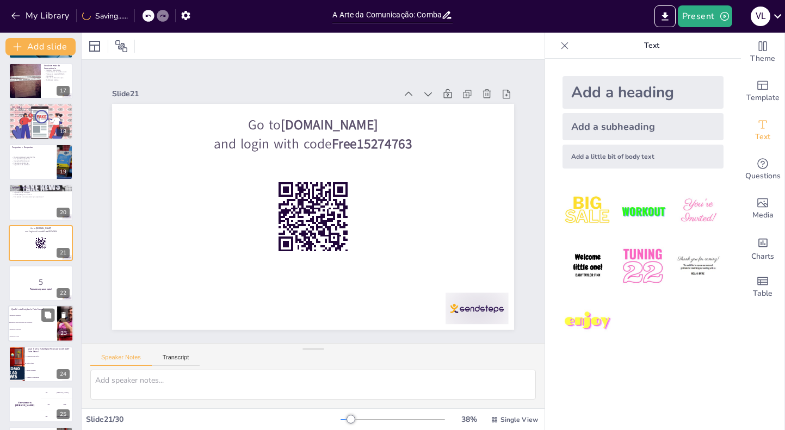
click at [29, 318] on li "Informação verdadeira" at bounding box center [32, 316] width 49 height 7
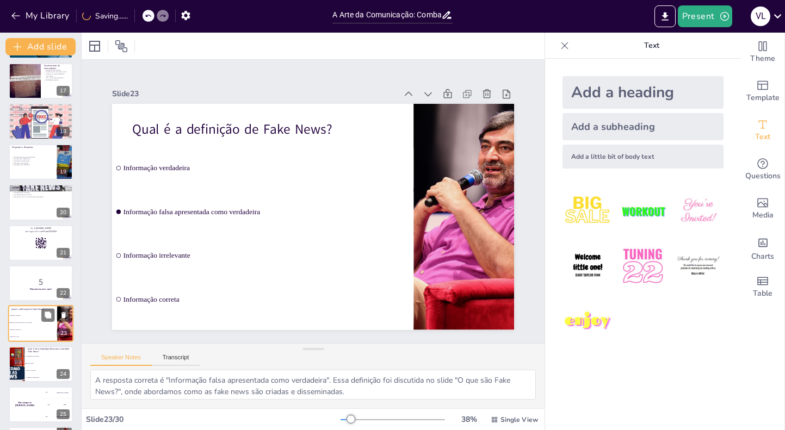
scroll to position [730, 0]
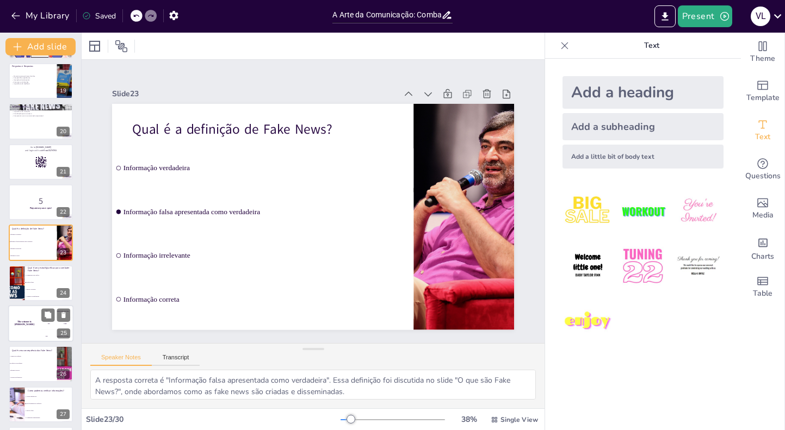
click at [32, 333] on div "The winner is Niels 🏆" at bounding box center [24, 323] width 33 height 37
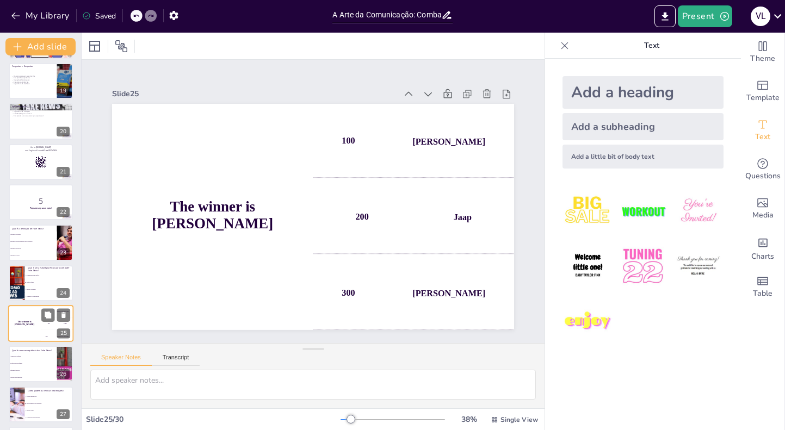
scroll to position [811, 0]
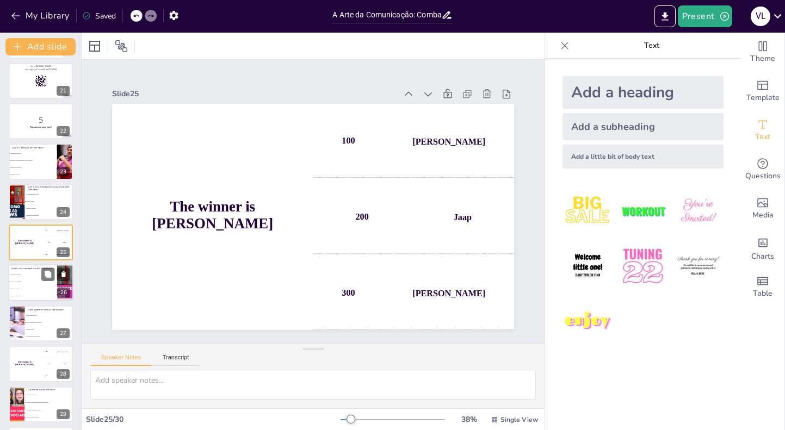
click at [22, 288] on li "Informação precisa" at bounding box center [32, 289] width 49 height 7
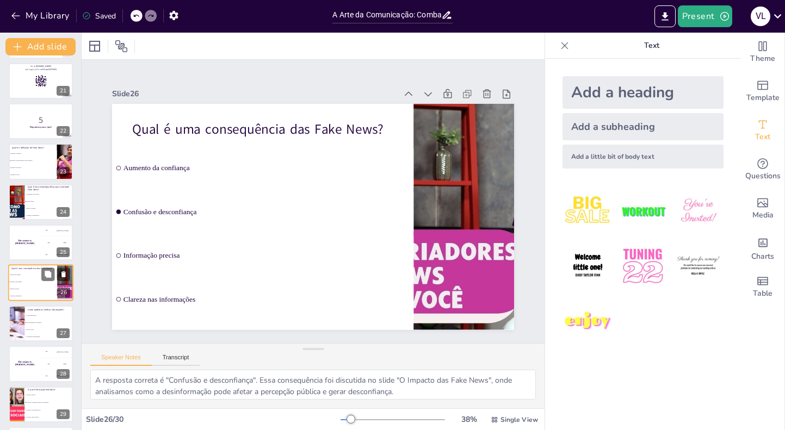
scroll to position [851, 0]
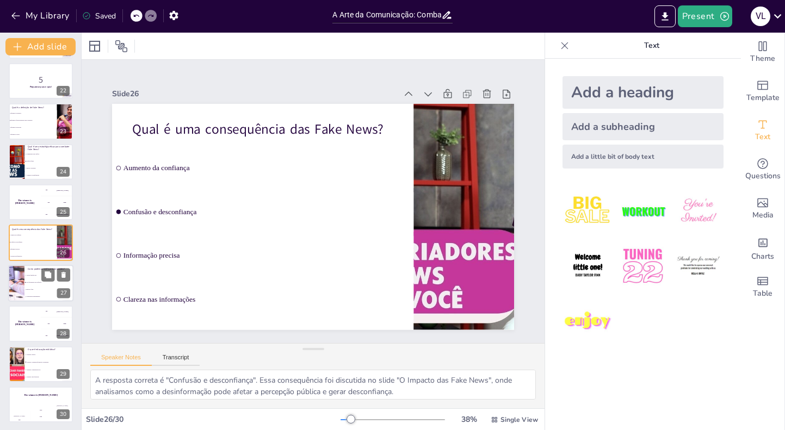
click at [24, 285] on li "Usar ferramentas de verificação" at bounding box center [48, 282] width 49 height 7
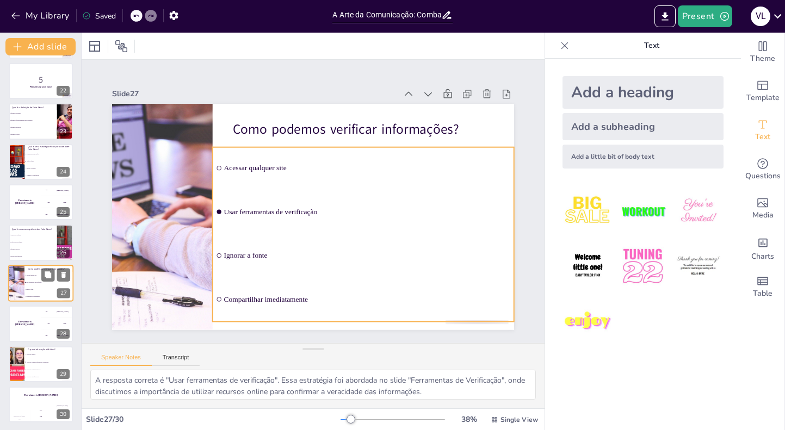
scroll to position [853, 0]
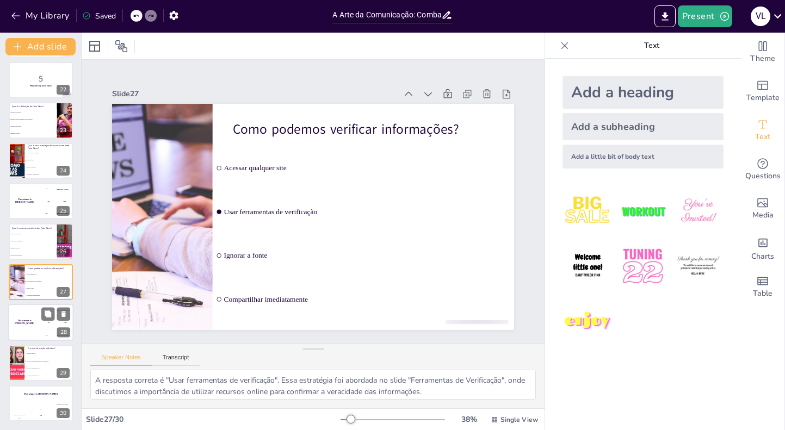
click at [29, 314] on div "The winner is Niels 🏆" at bounding box center [24, 322] width 33 height 37
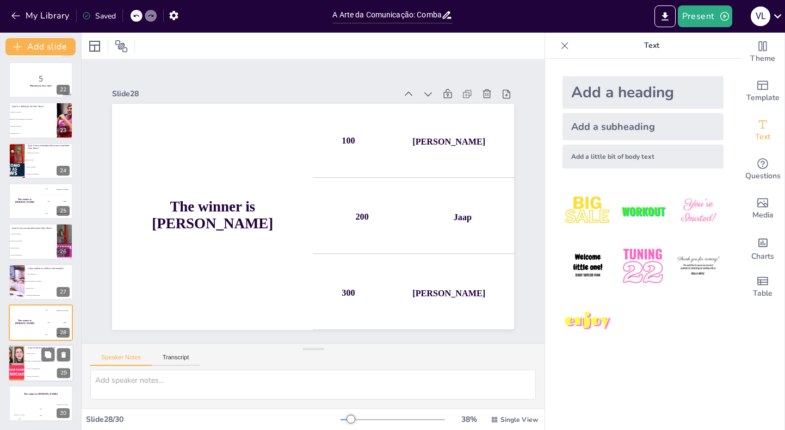
click at [28, 373] on li "Aprender a não questionar" at bounding box center [48, 377] width 49 height 8
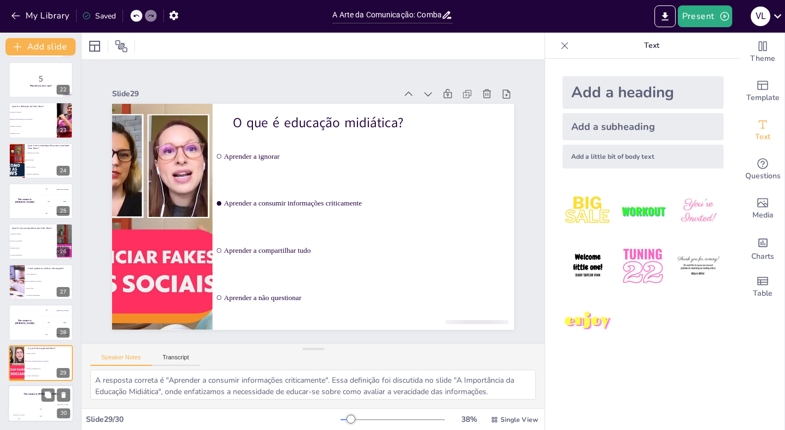
click at [27, 399] on div "The winner is Niels 🏆" at bounding box center [40, 394] width 65 height 18
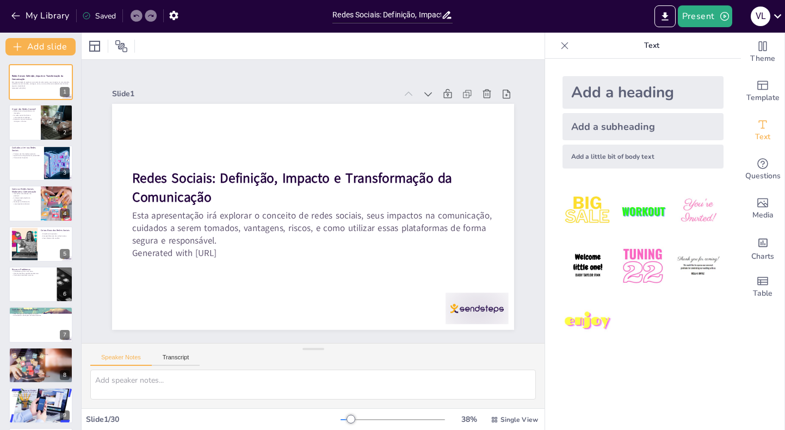
type input "Redes Sociais: Definição, Impacto e Transformação da Comunicação"
checkbox input "true"
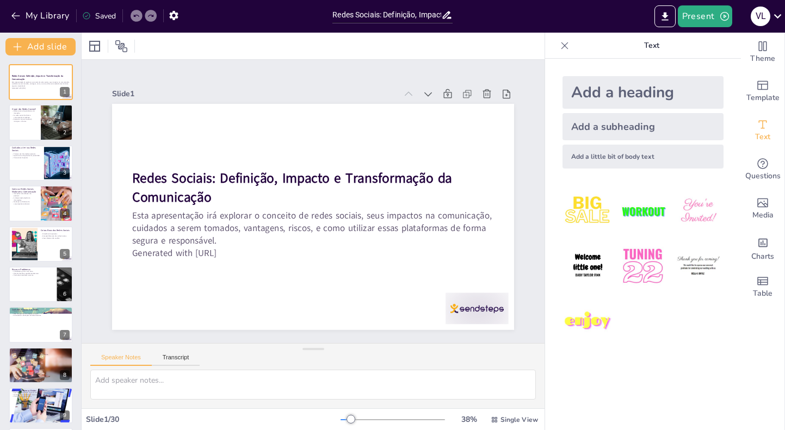
checkbox input "true"
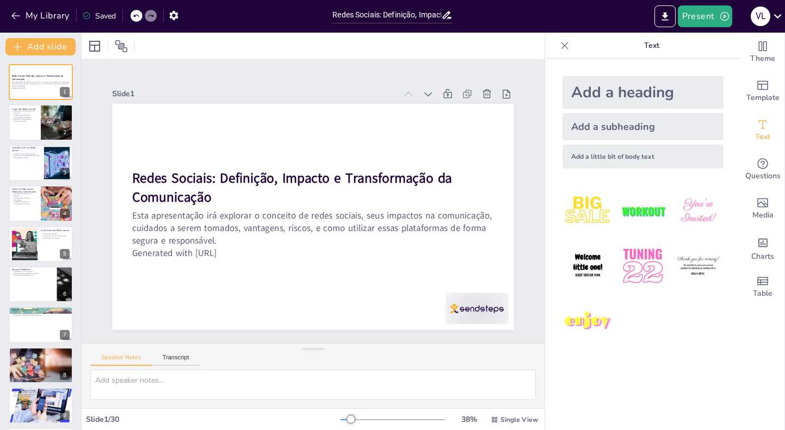
checkbox input "true"
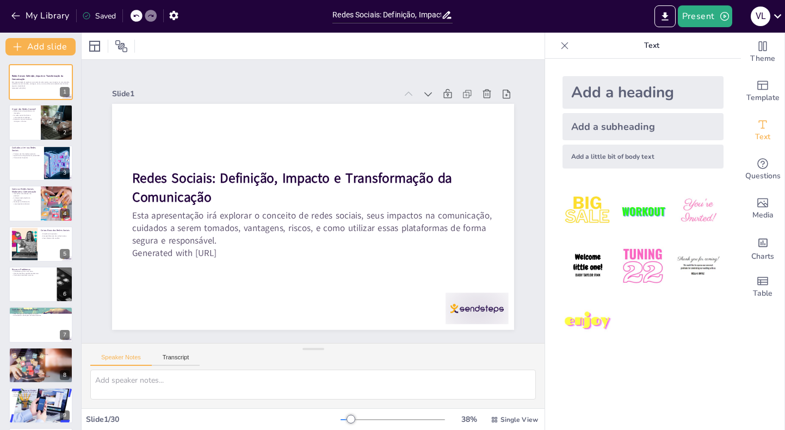
checkbox input "true"
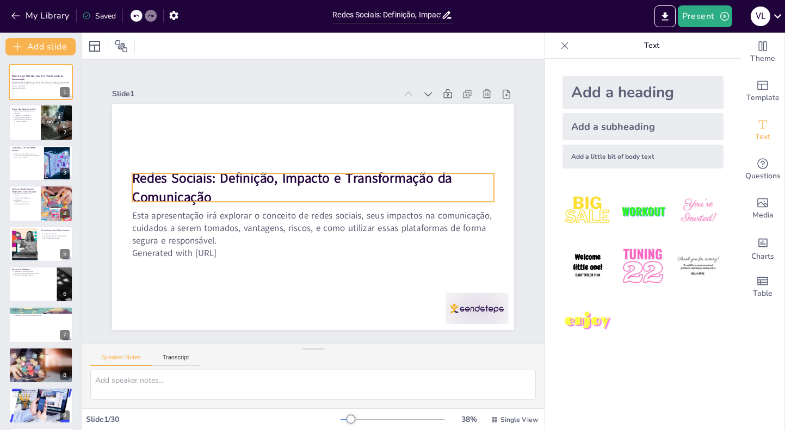
checkbox input "true"
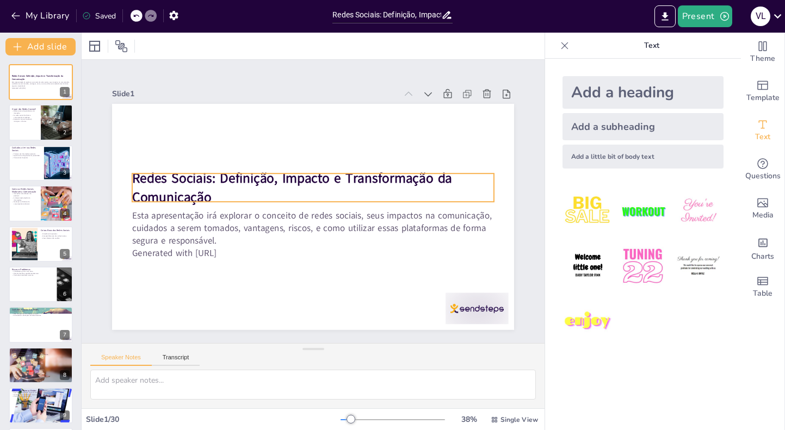
checkbox input "true"
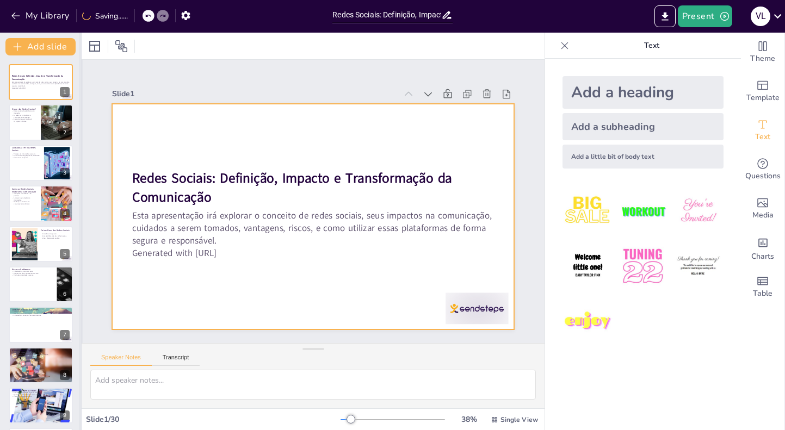
checkbox input "true"
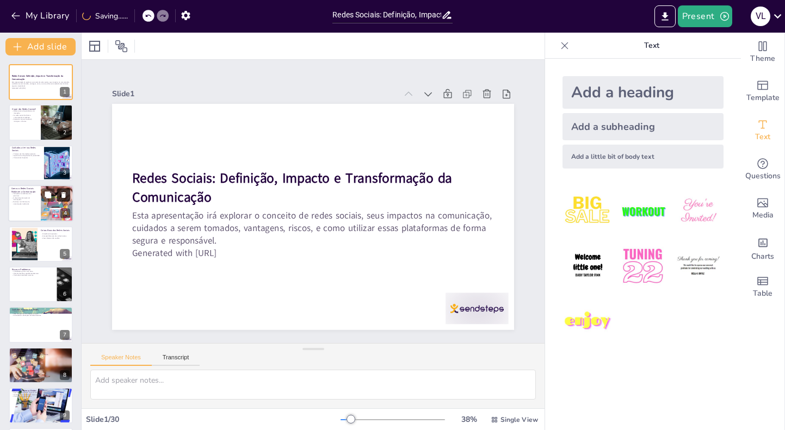
checkbox input "true"
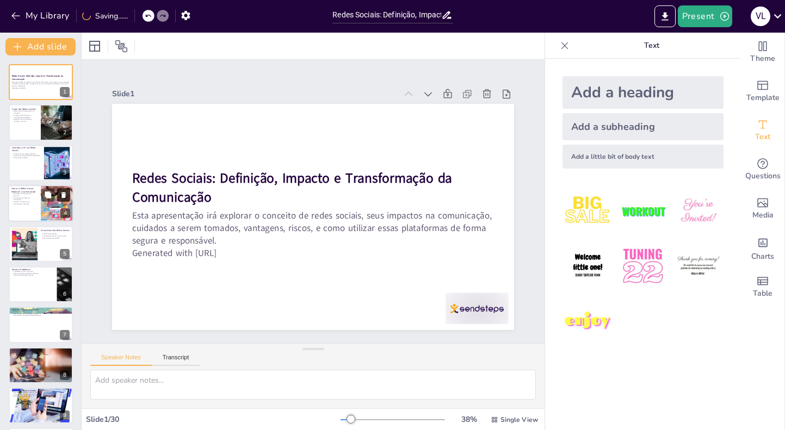
checkbox input "true"
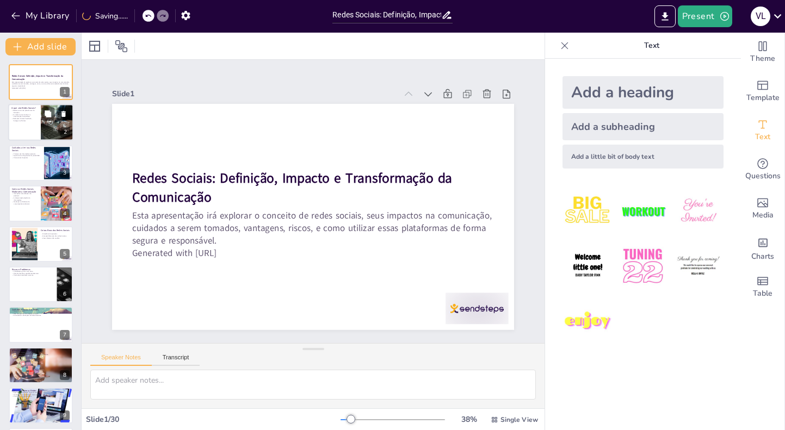
checkbox input "true"
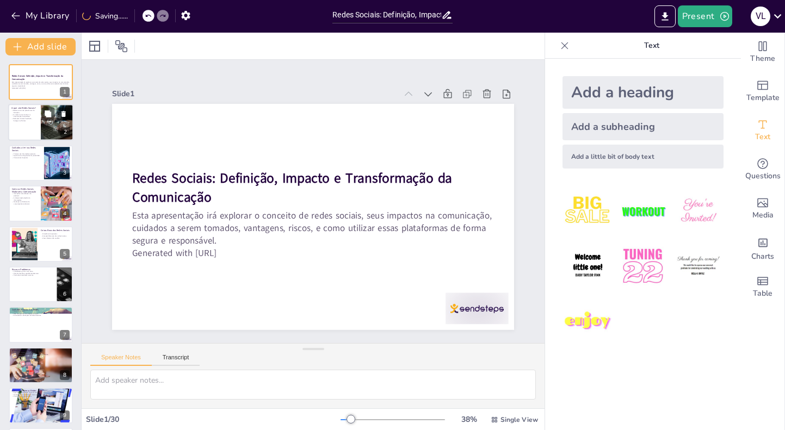
checkbox input "true"
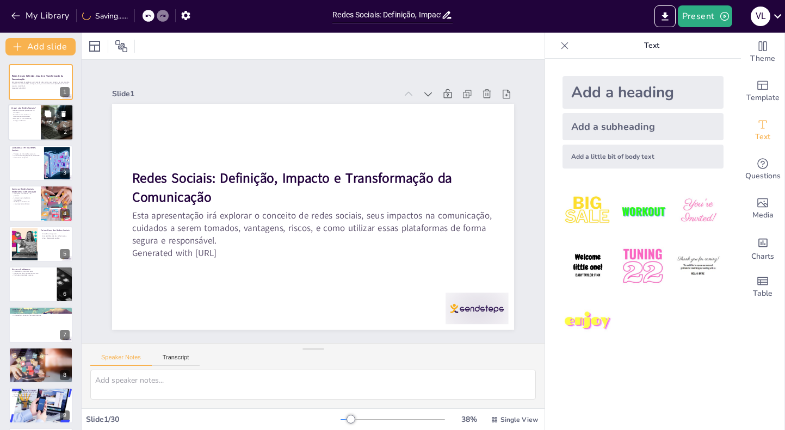
checkbox input "true"
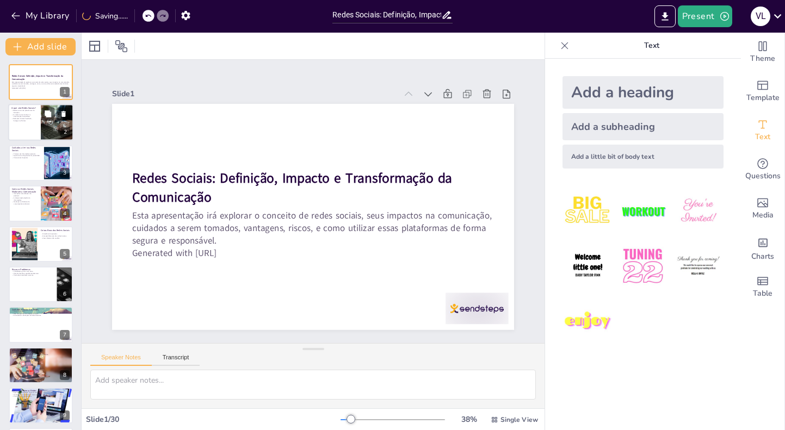
checkbox input "true"
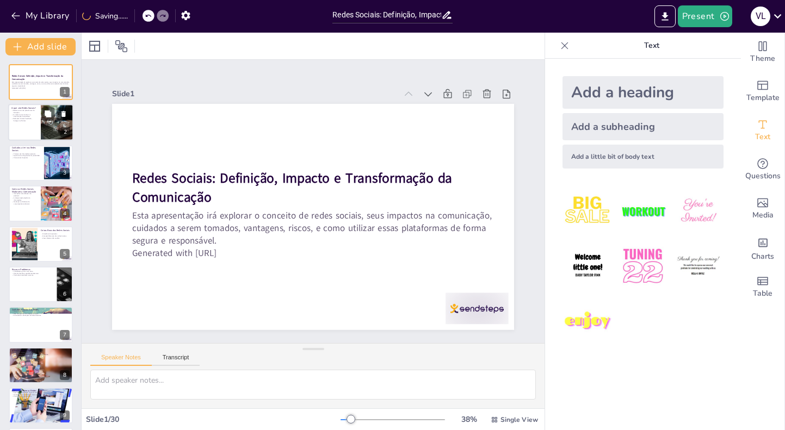
checkbox input "true"
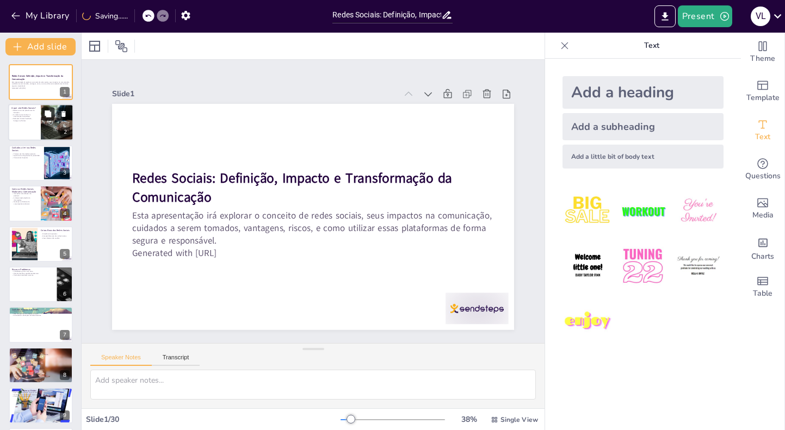
checkbox input "true"
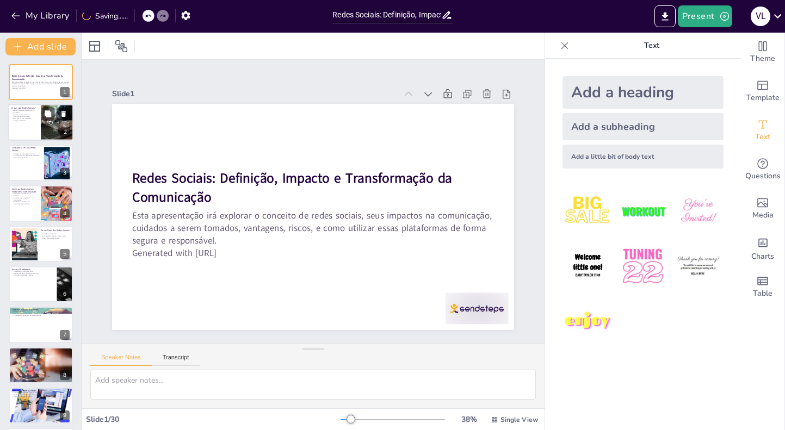
checkbox input "true"
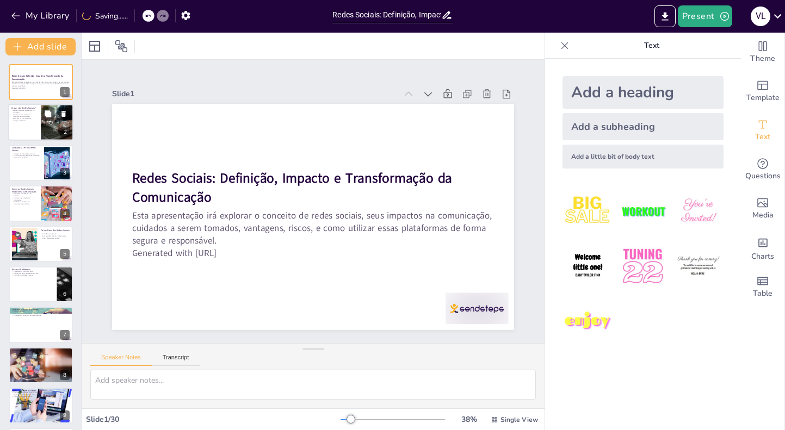
checkbox input "true"
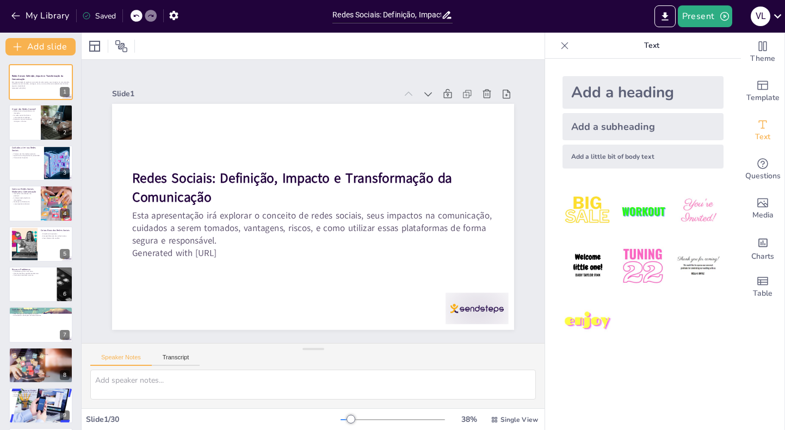
checkbox input "true"
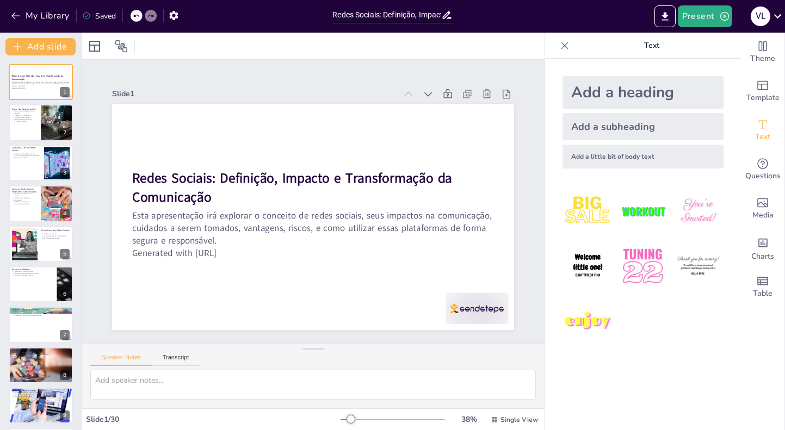
checkbox input "true"
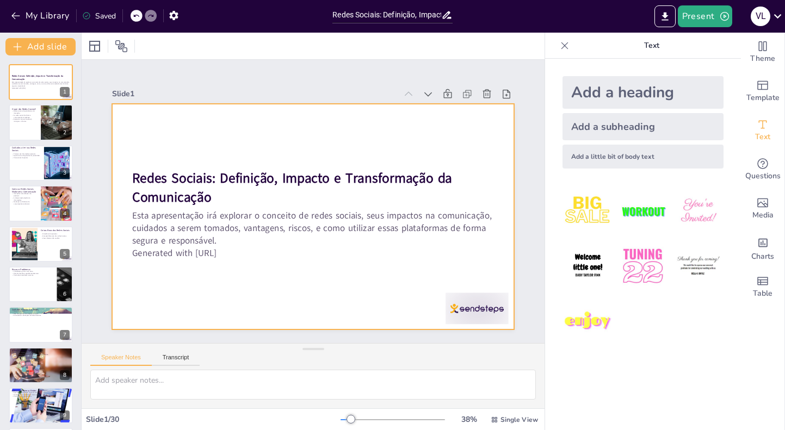
checkbox input "true"
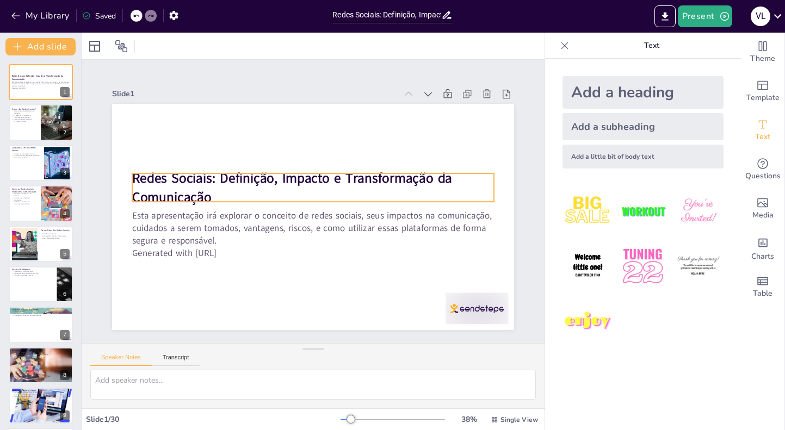
checkbox input "true"
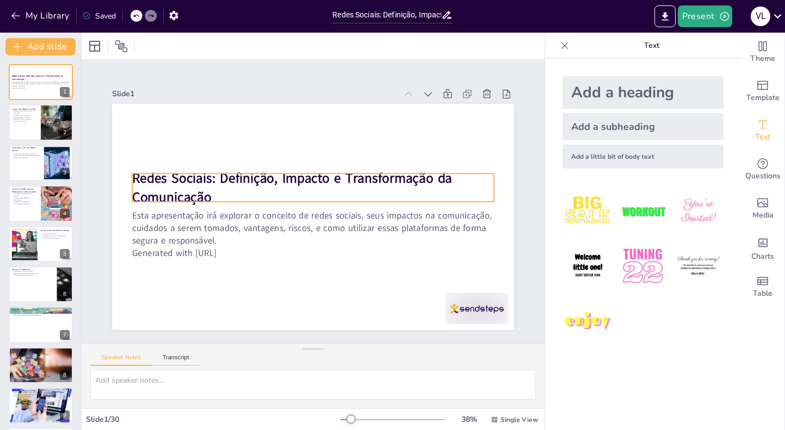
checkbox input "true"
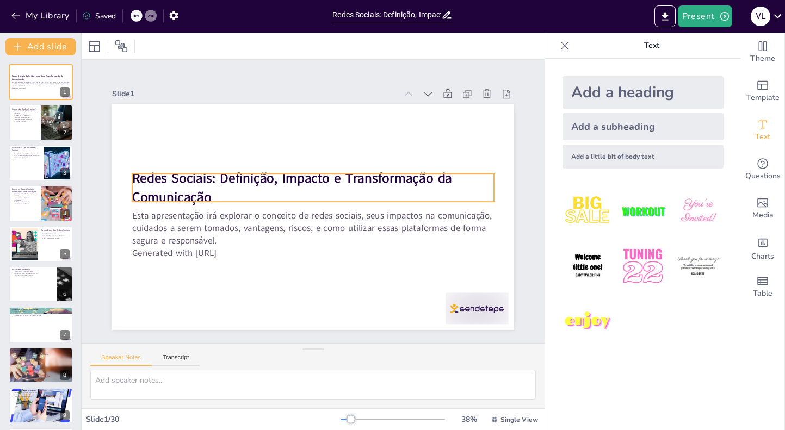
checkbox input "true"
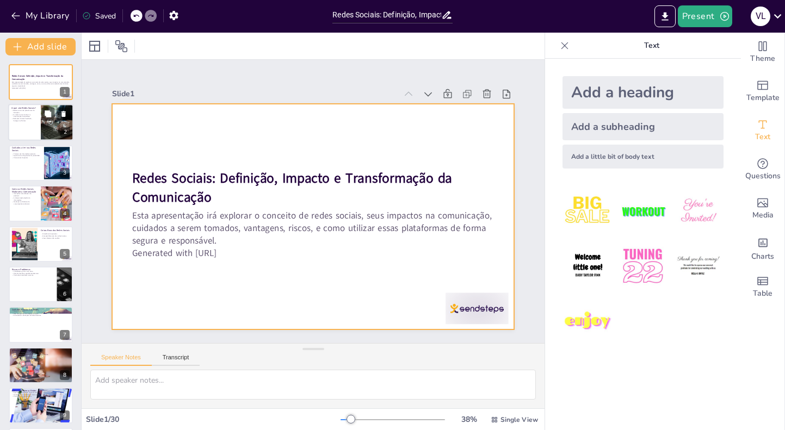
checkbox input "true"
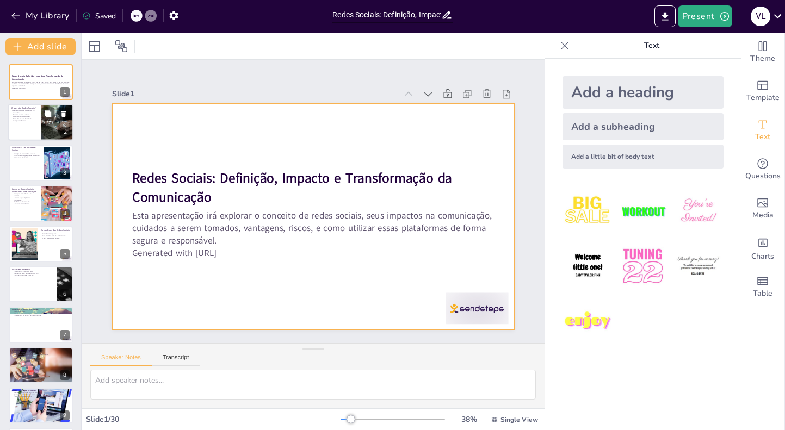
checkbox input "true"
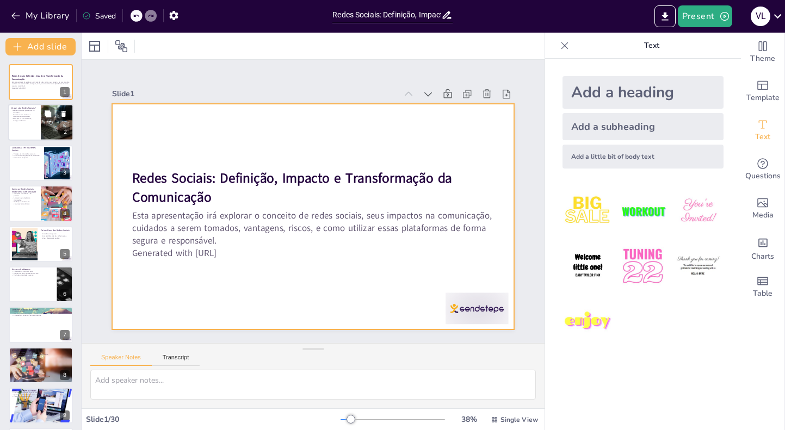
checkbox input "true"
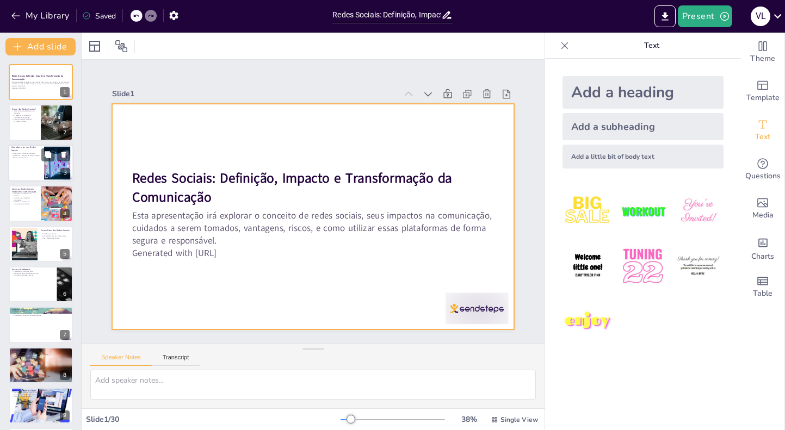
checkbox input "true"
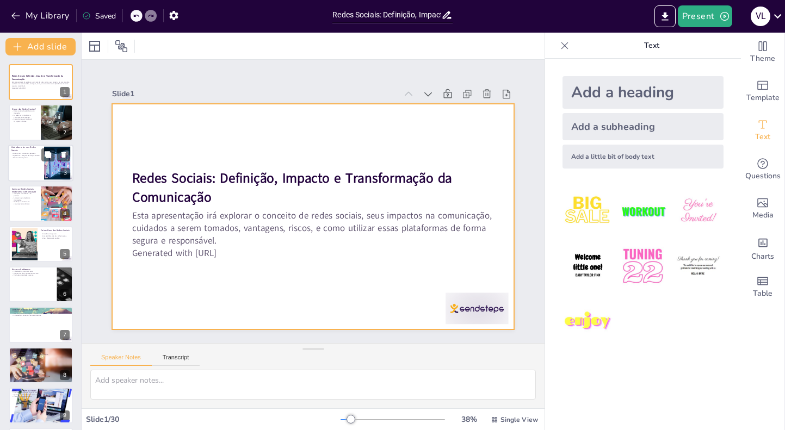
checkbox input "true"
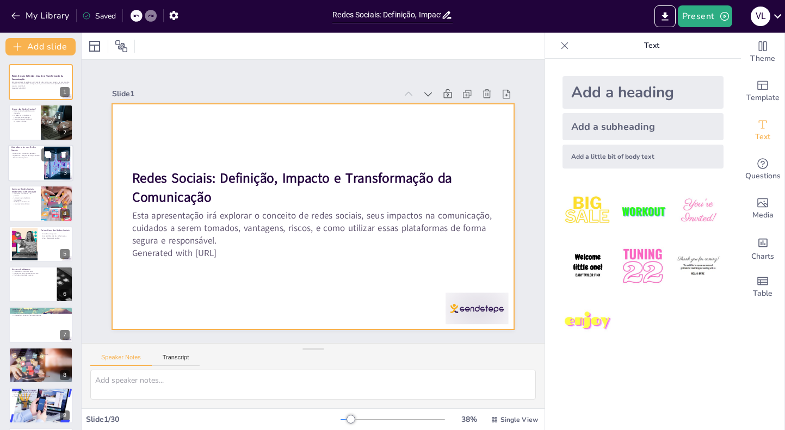
checkbox input "true"
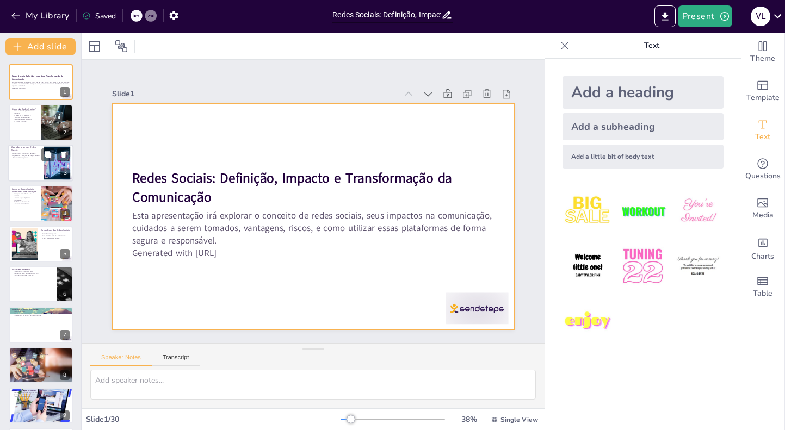
checkbox input "true"
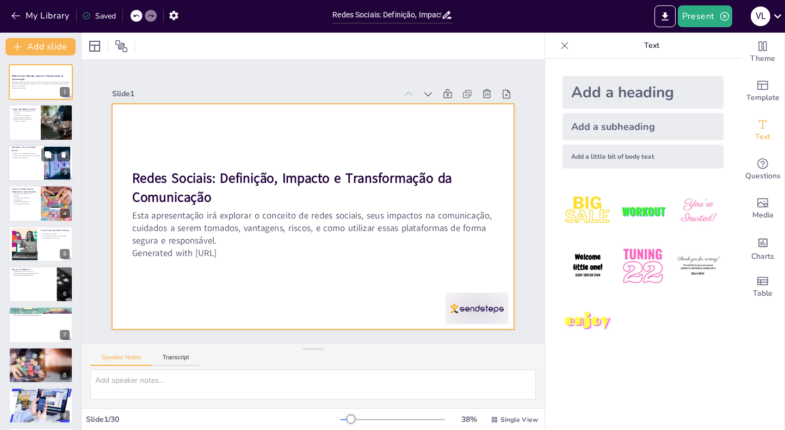
checkbox input "true"
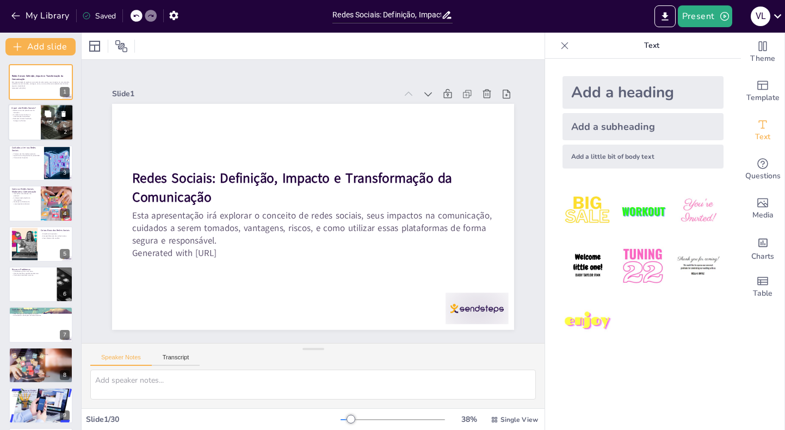
checkbox input "true"
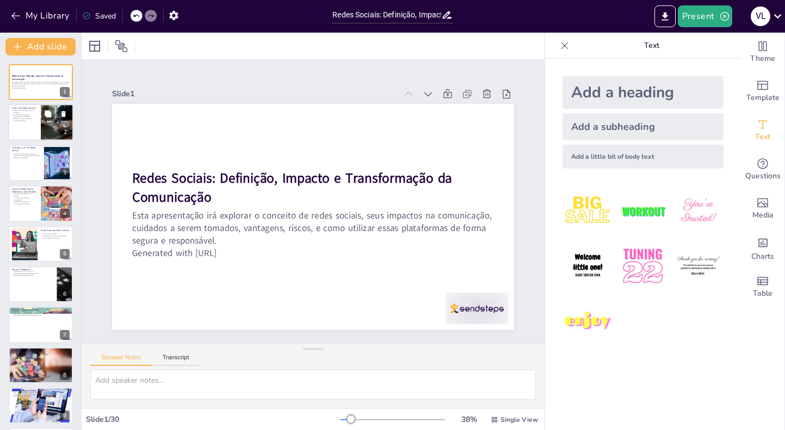
checkbox input "true"
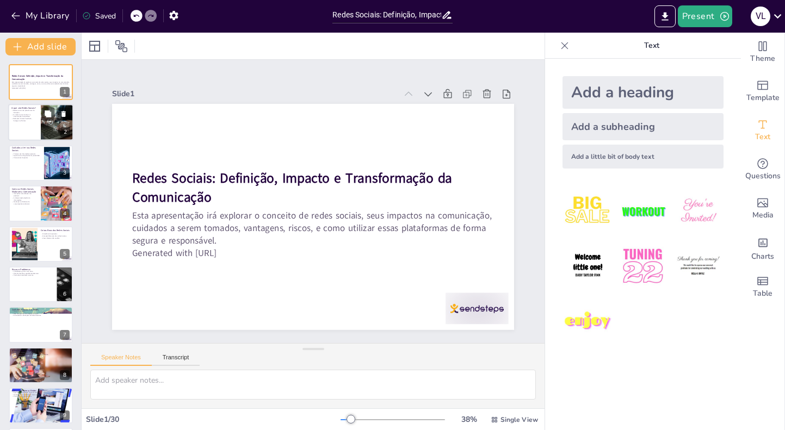
click at [40, 123] on div at bounding box center [40, 122] width 65 height 37
checkbox input "true"
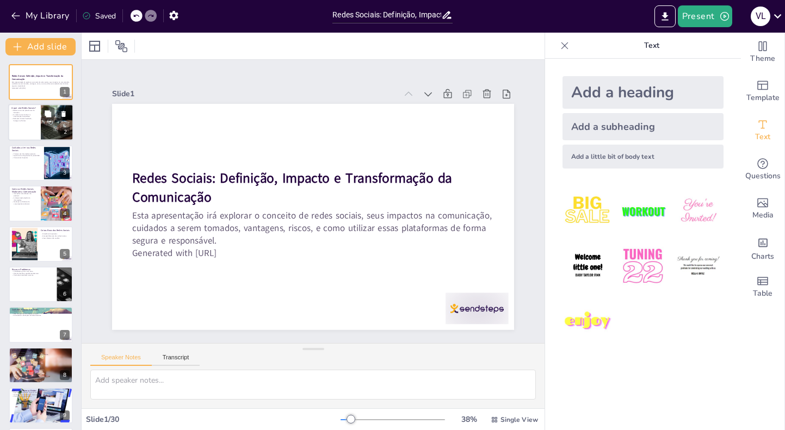
checkbox input "true"
type textarea "Redes sociais, como Facebook e Instagram, são ferramentas que conectam pessoas …"
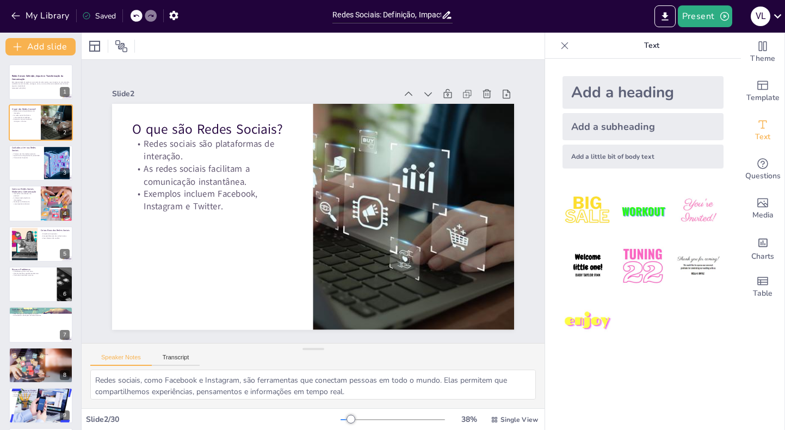
checkbox input "true"
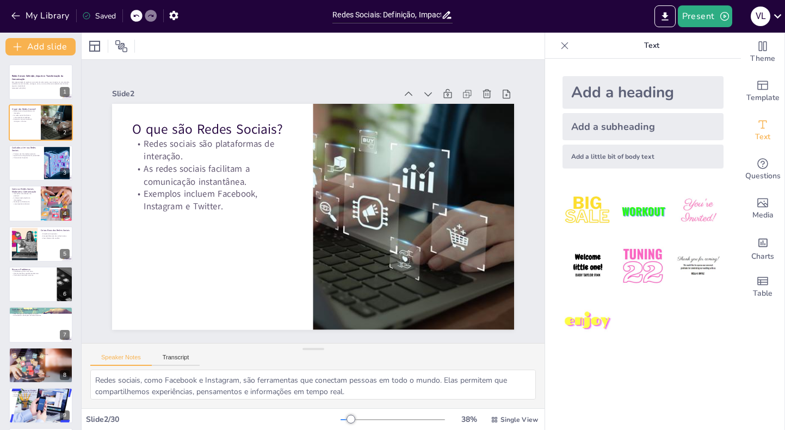
checkbox input "true"
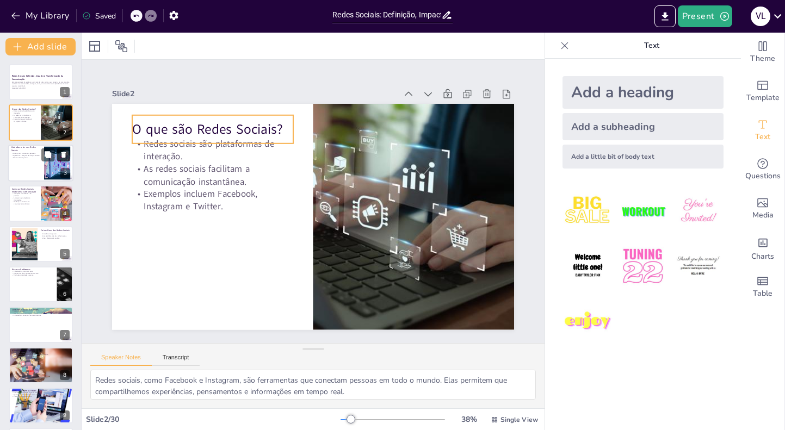
checkbox input "true"
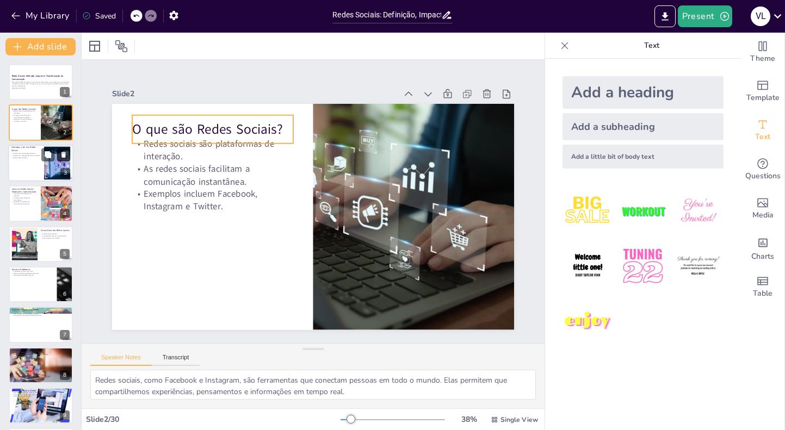
checkbox input "true"
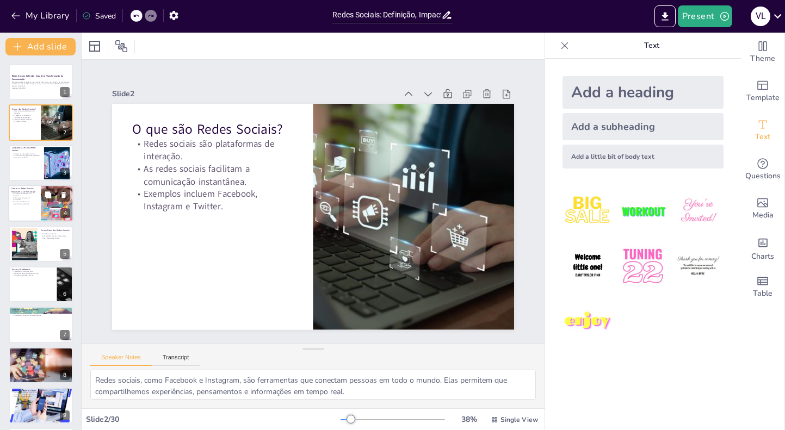
checkbox input "true"
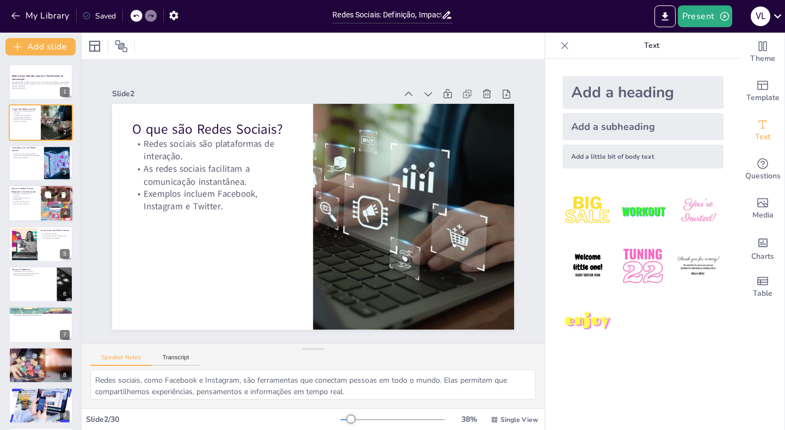
checkbox input "true"
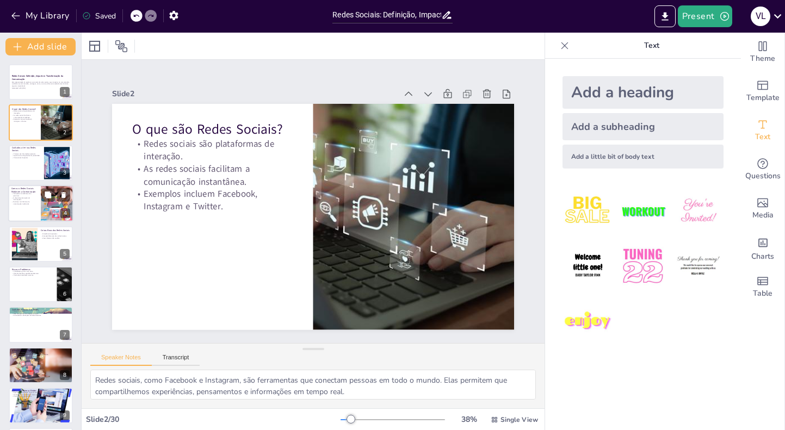
checkbox input "true"
click at [27, 169] on div at bounding box center [40, 163] width 65 height 37
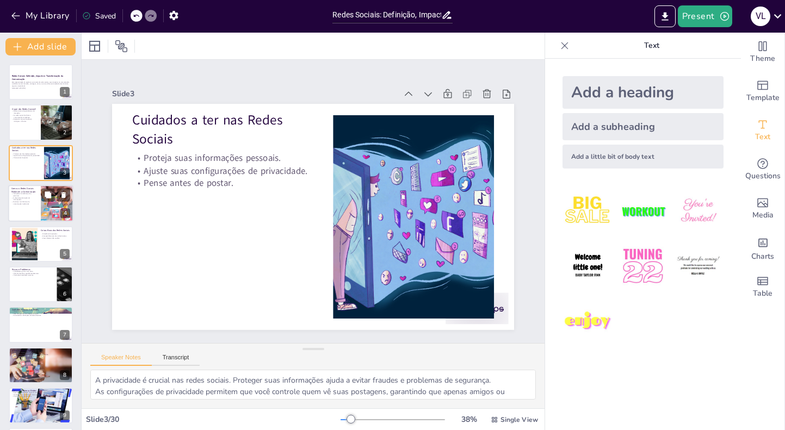
click at [28, 188] on div "Como as Redes Sociais Mudaram a Comunicação" at bounding box center [24, 190] width 26 height 7
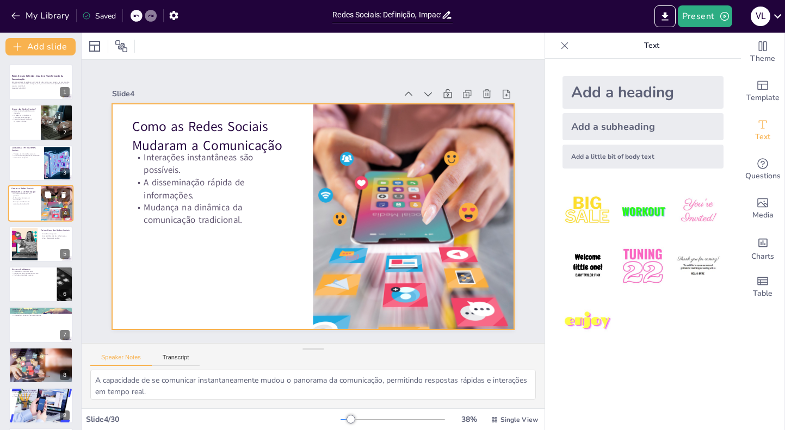
click at [27, 213] on div at bounding box center [40, 203] width 65 height 37
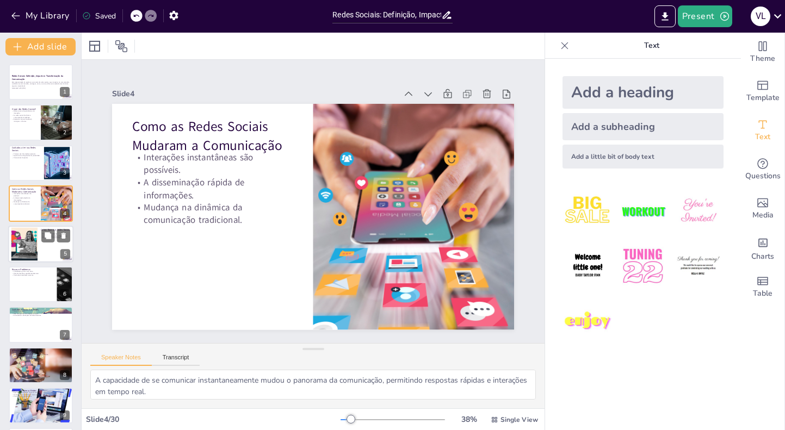
click at [27, 239] on div at bounding box center [24, 243] width 50 height 33
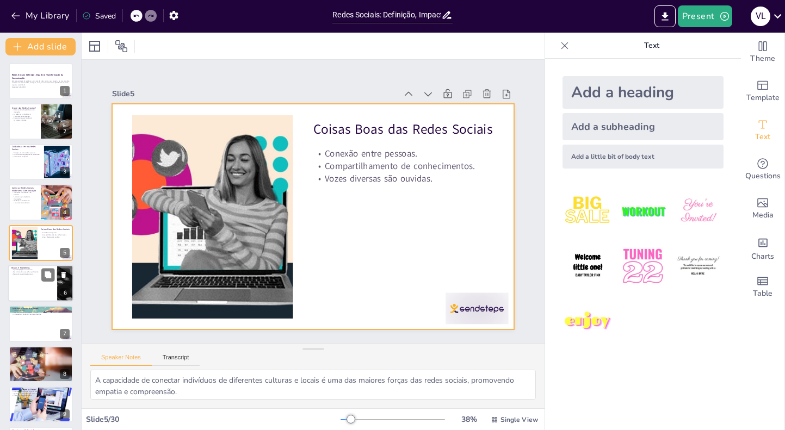
click at [34, 274] on p "Perda de privacidade é comum." at bounding box center [32, 274] width 42 height 2
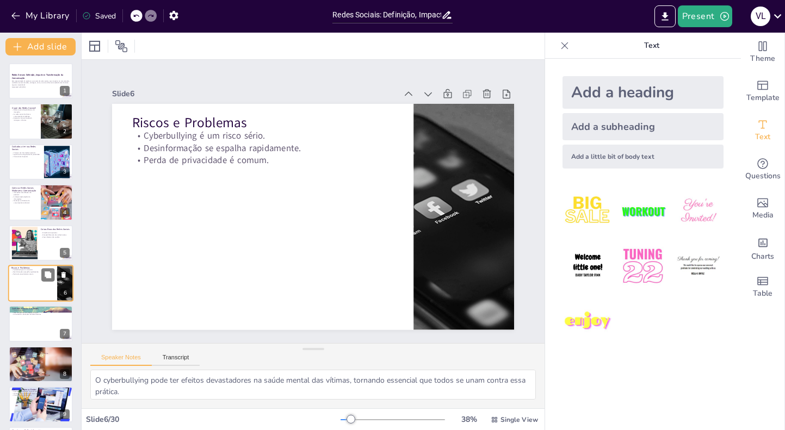
scroll to position [42, 0]
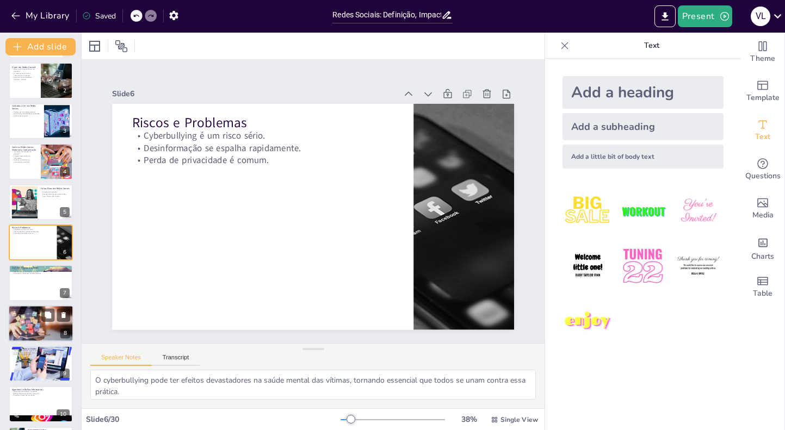
click at [35, 328] on div at bounding box center [40, 323] width 69 height 37
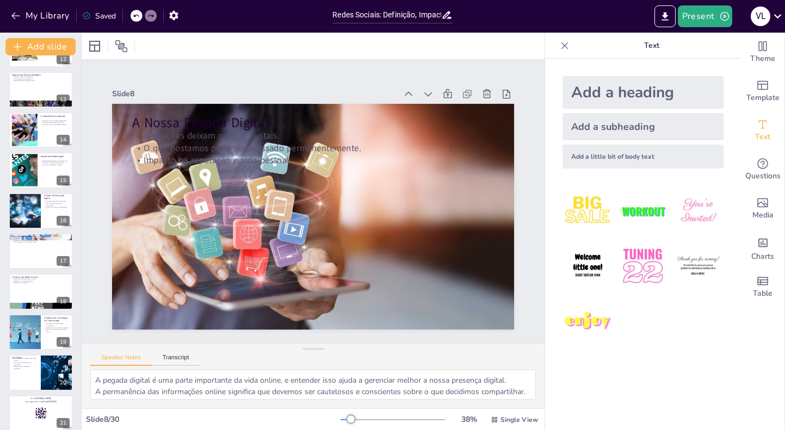
scroll to position [717, 0]
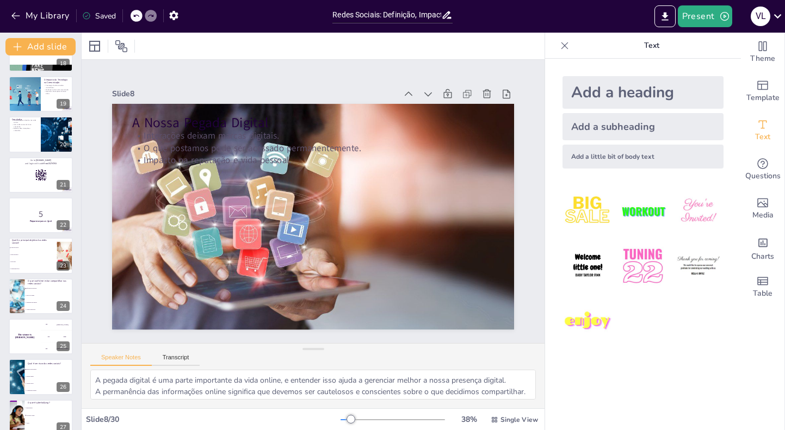
click at [30, 168] on div at bounding box center [40, 175] width 65 height 37
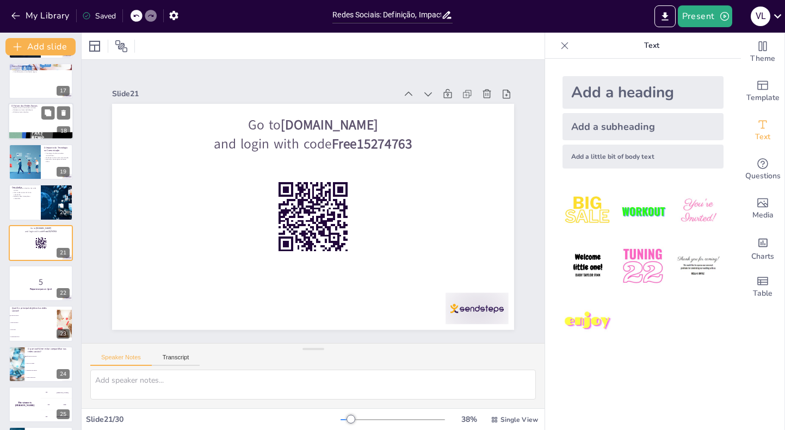
click at [31, 131] on div at bounding box center [40, 121] width 65 height 37
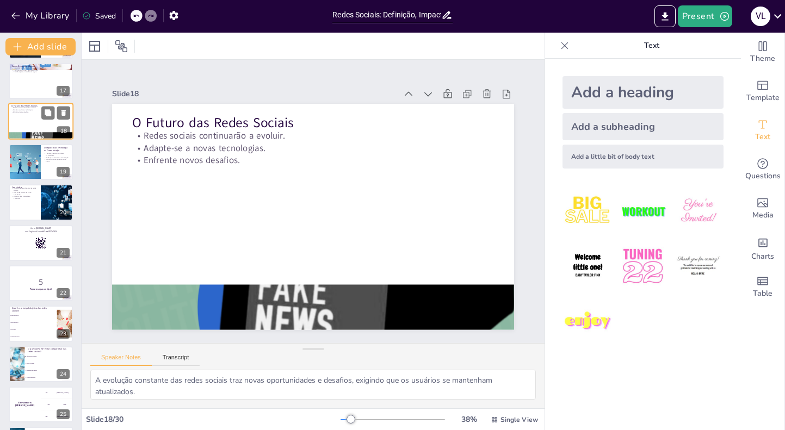
scroll to position [527, 0]
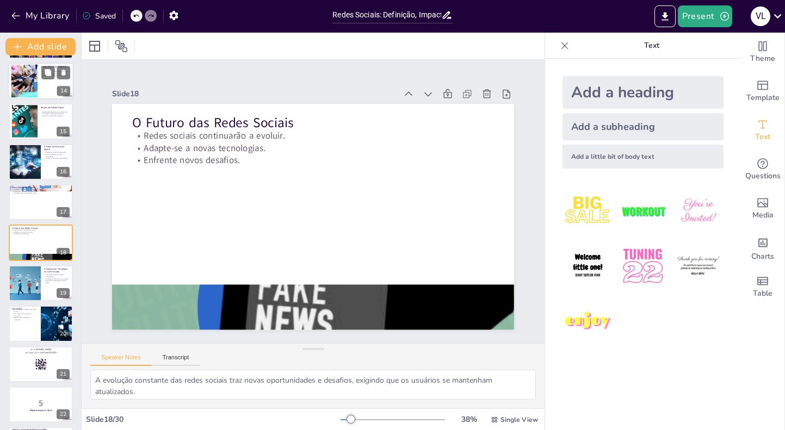
click at [34, 85] on div at bounding box center [24, 81] width 50 height 33
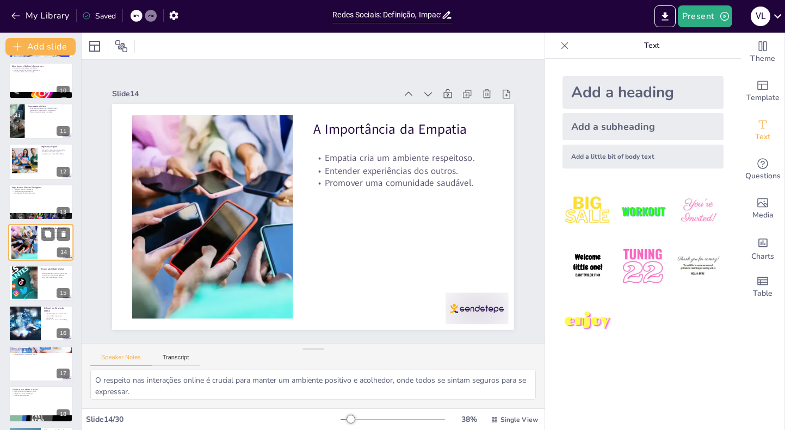
scroll to position [0, 0]
